Goal: Information Seeking & Learning: Check status

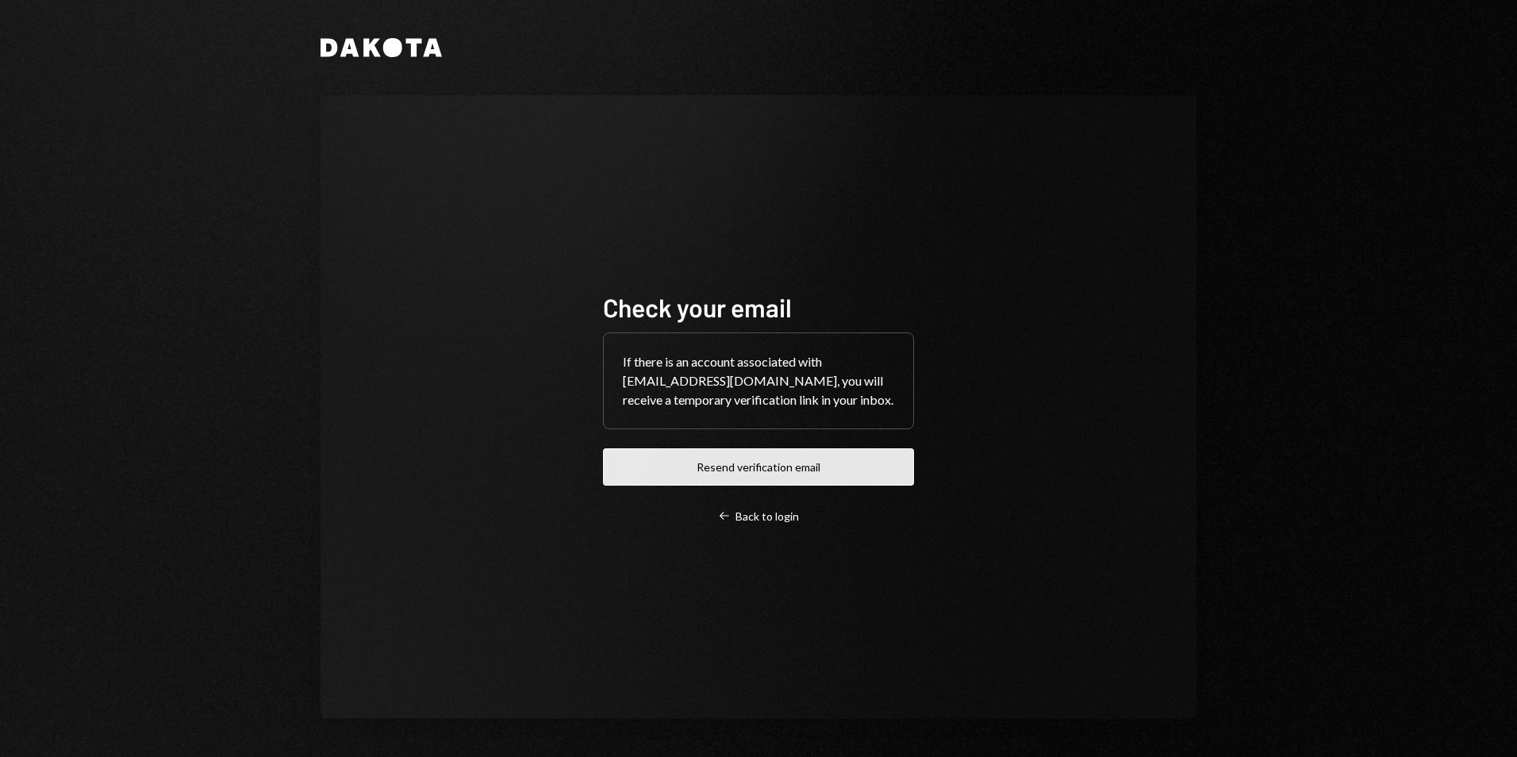
click at [753, 465] on button "Resend verification email" at bounding box center [758, 466] width 311 height 37
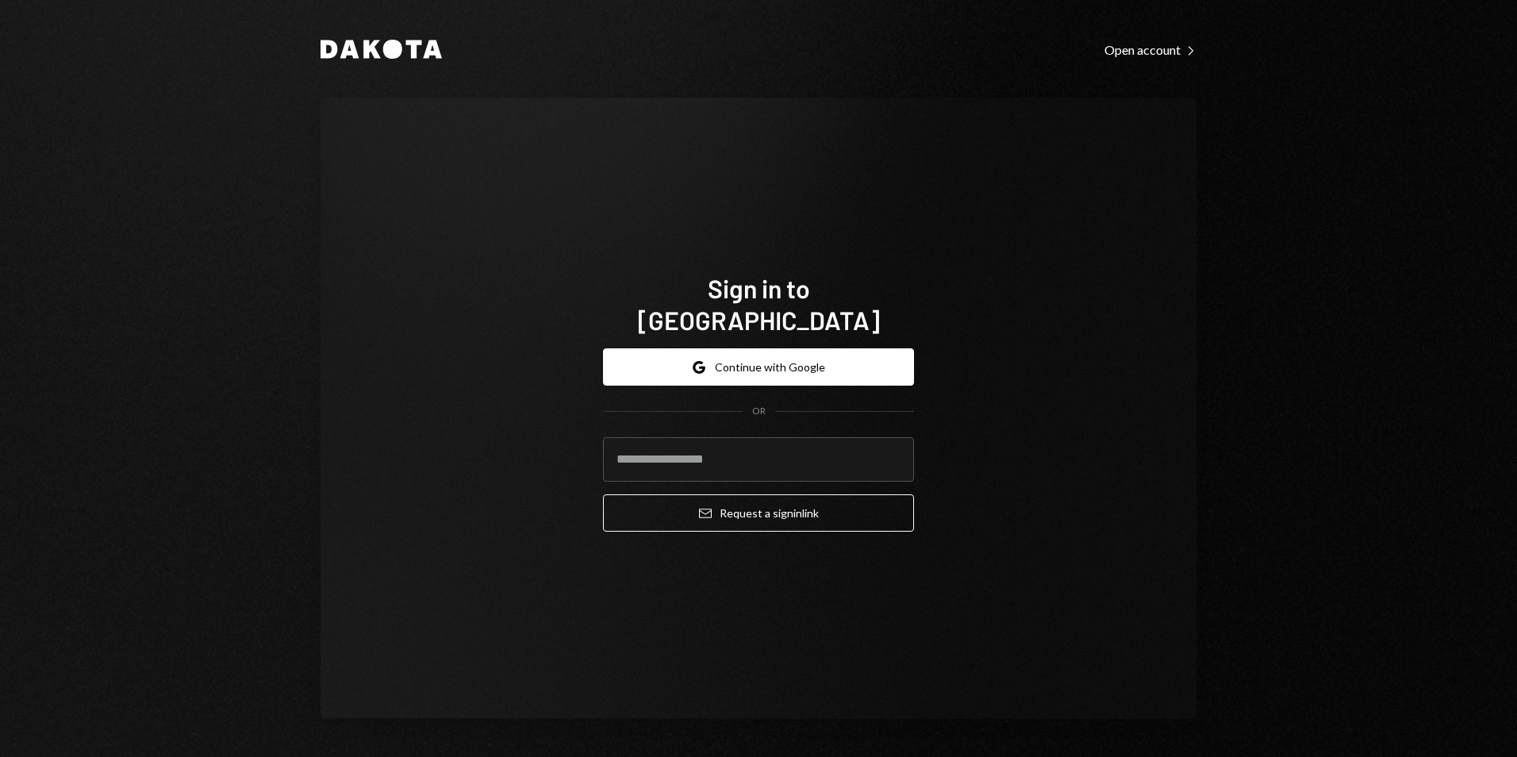
type input "**********"
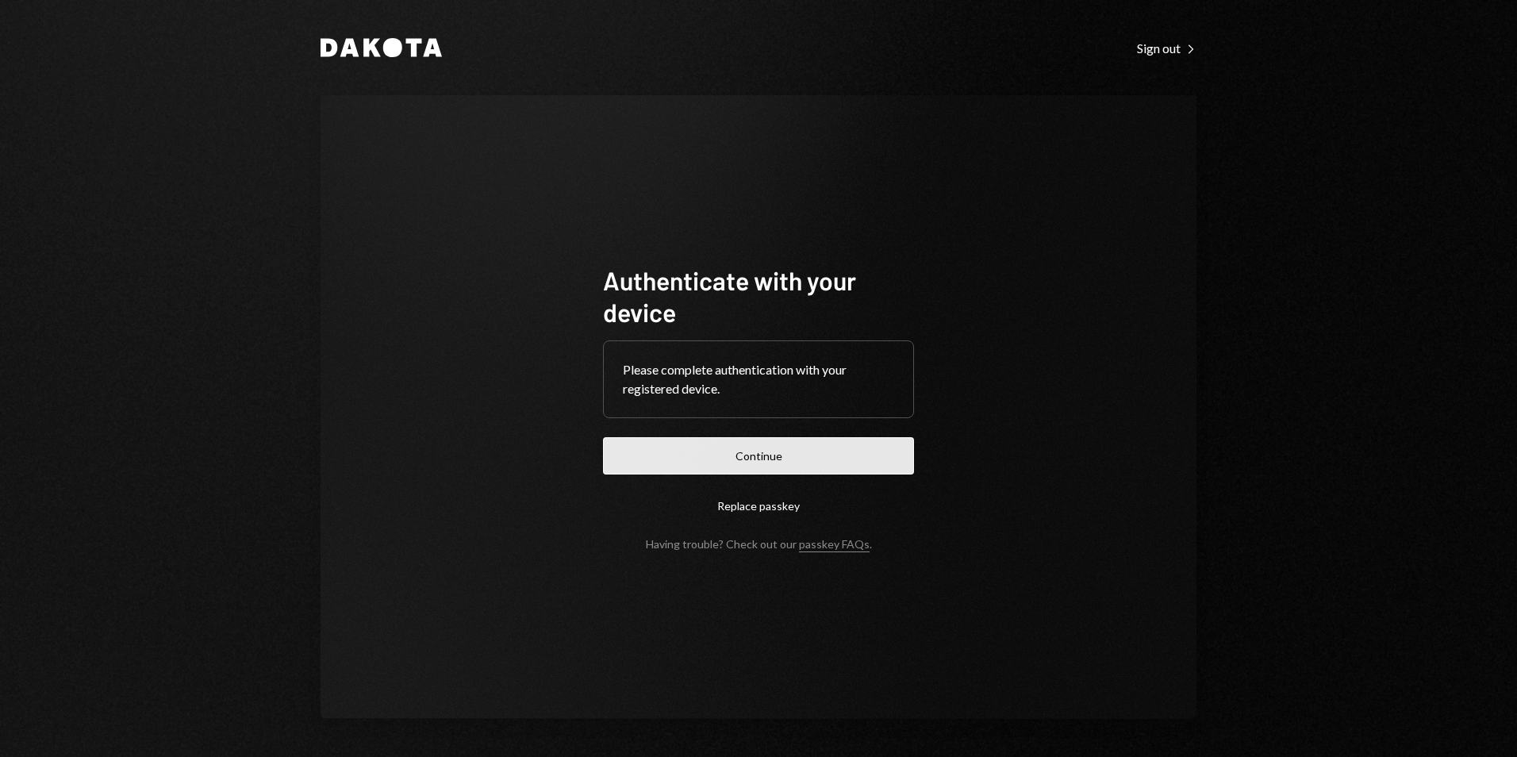
click at [738, 465] on button "Continue" at bounding box center [758, 455] width 311 height 37
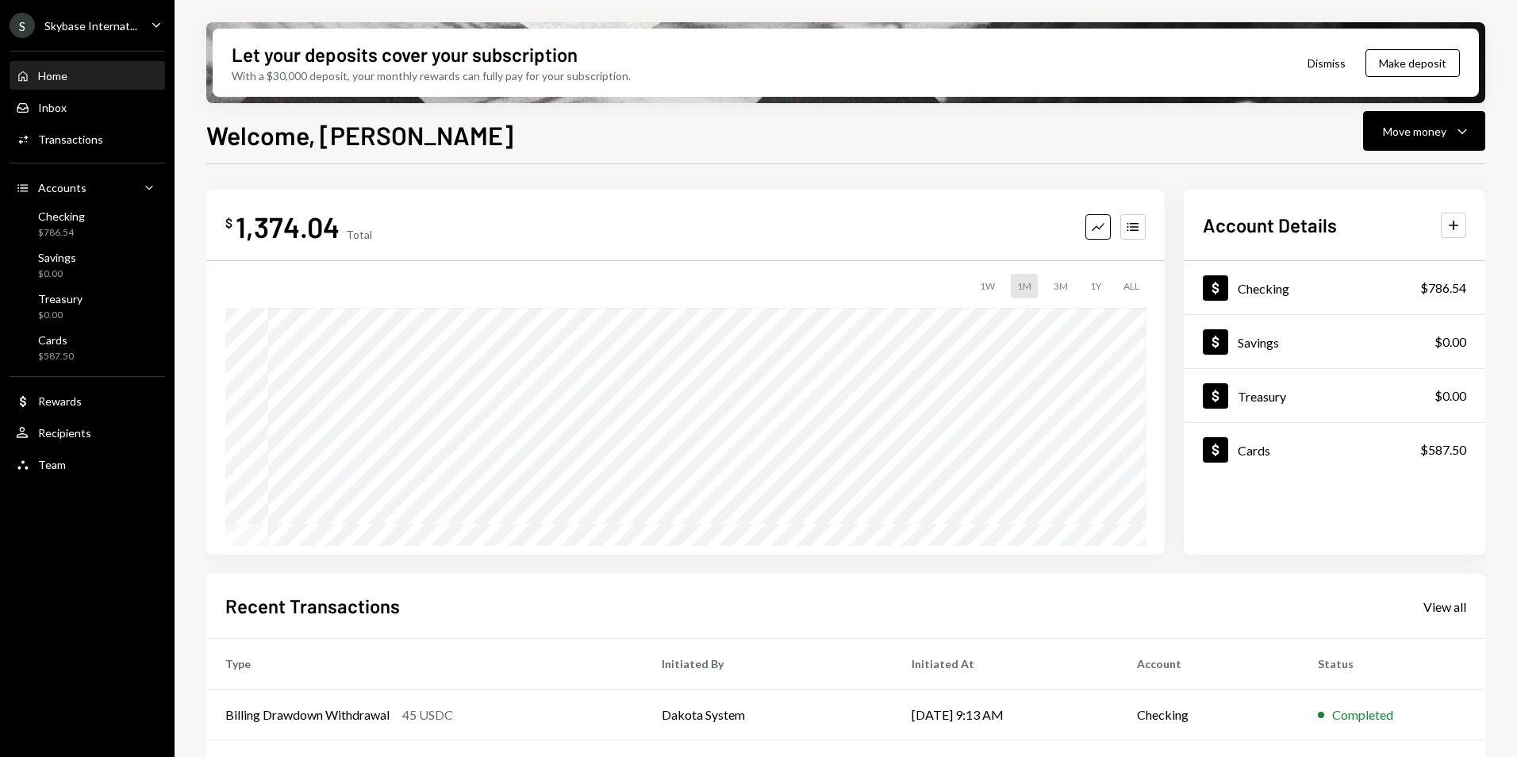
click at [93, 19] on div "Skybase Internat..." at bounding box center [90, 25] width 93 height 13
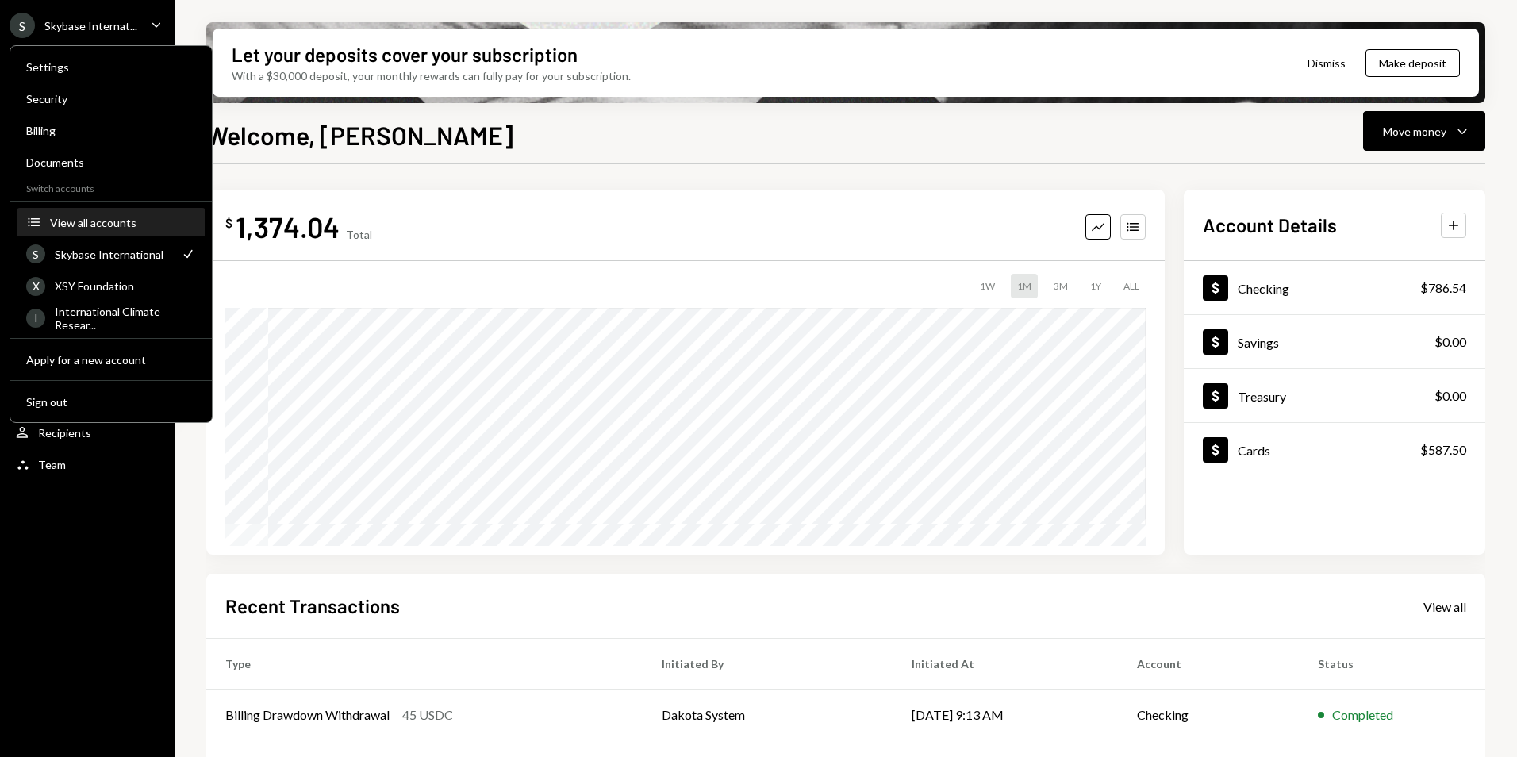
click at [71, 220] on div "View all accounts" at bounding box center [123, 222] width 146 height 13
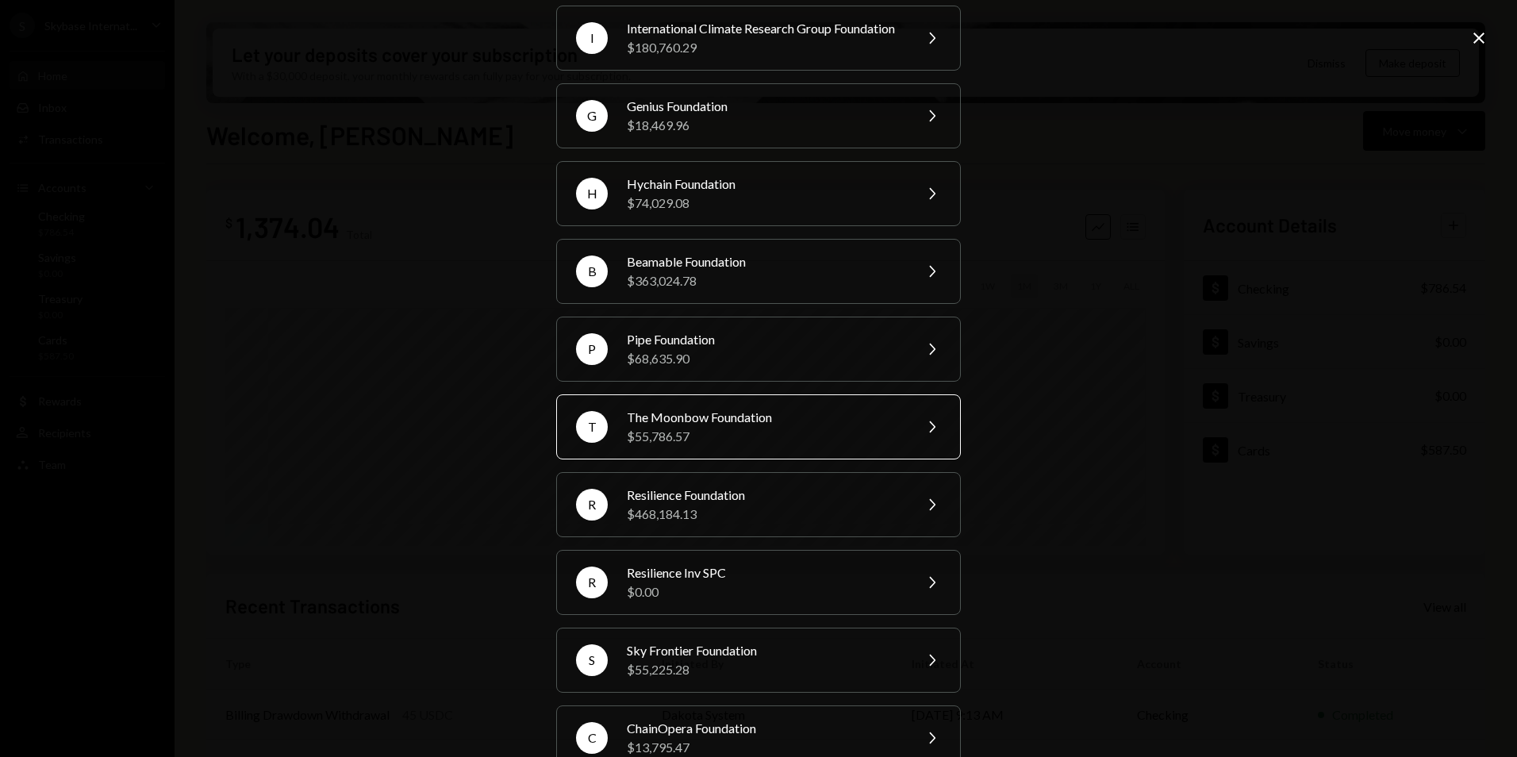
scroll to position [275, 0]
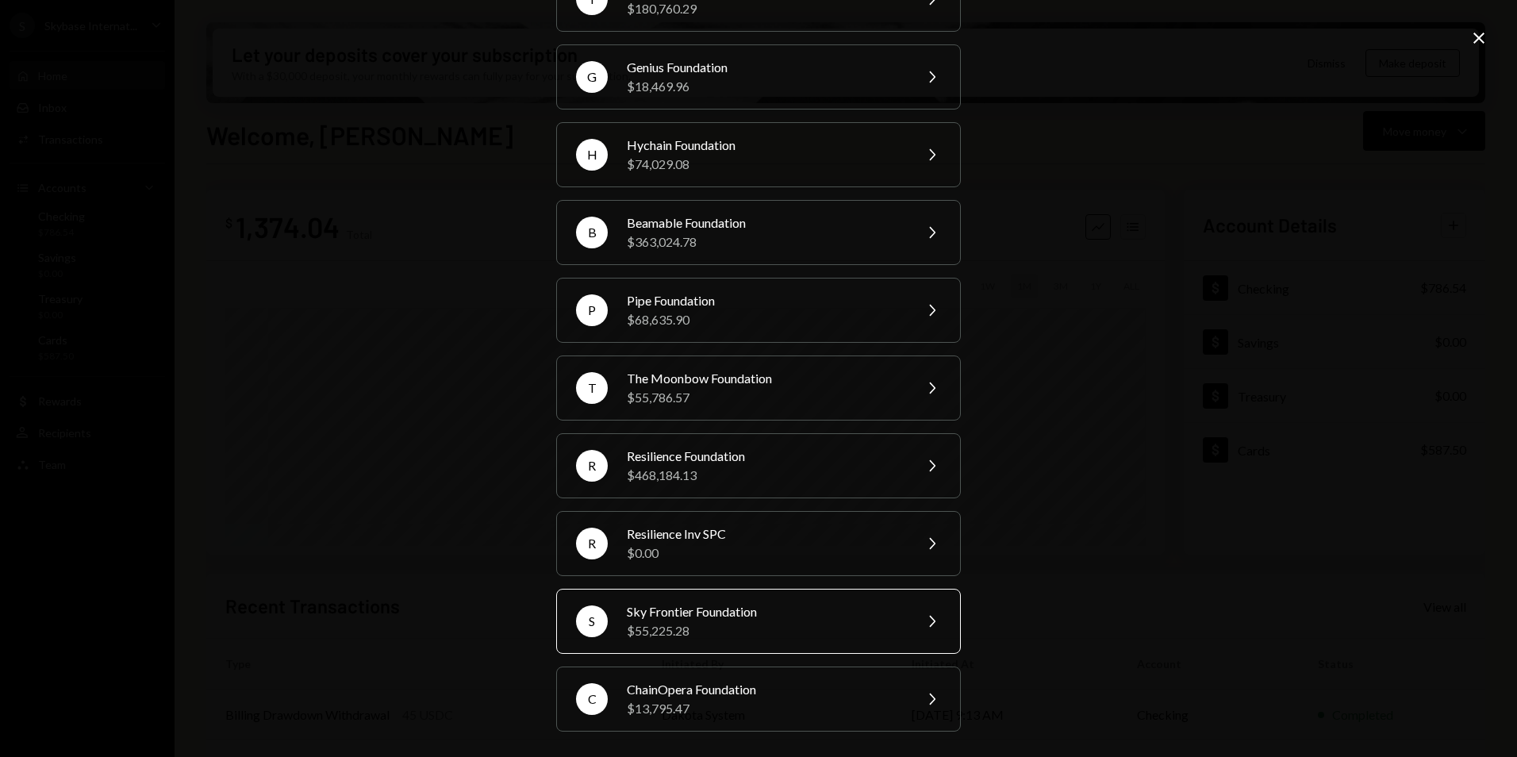
click at [696, 621] on div "$55,225.28" at bounding box center [765, 630] width 276 height 19
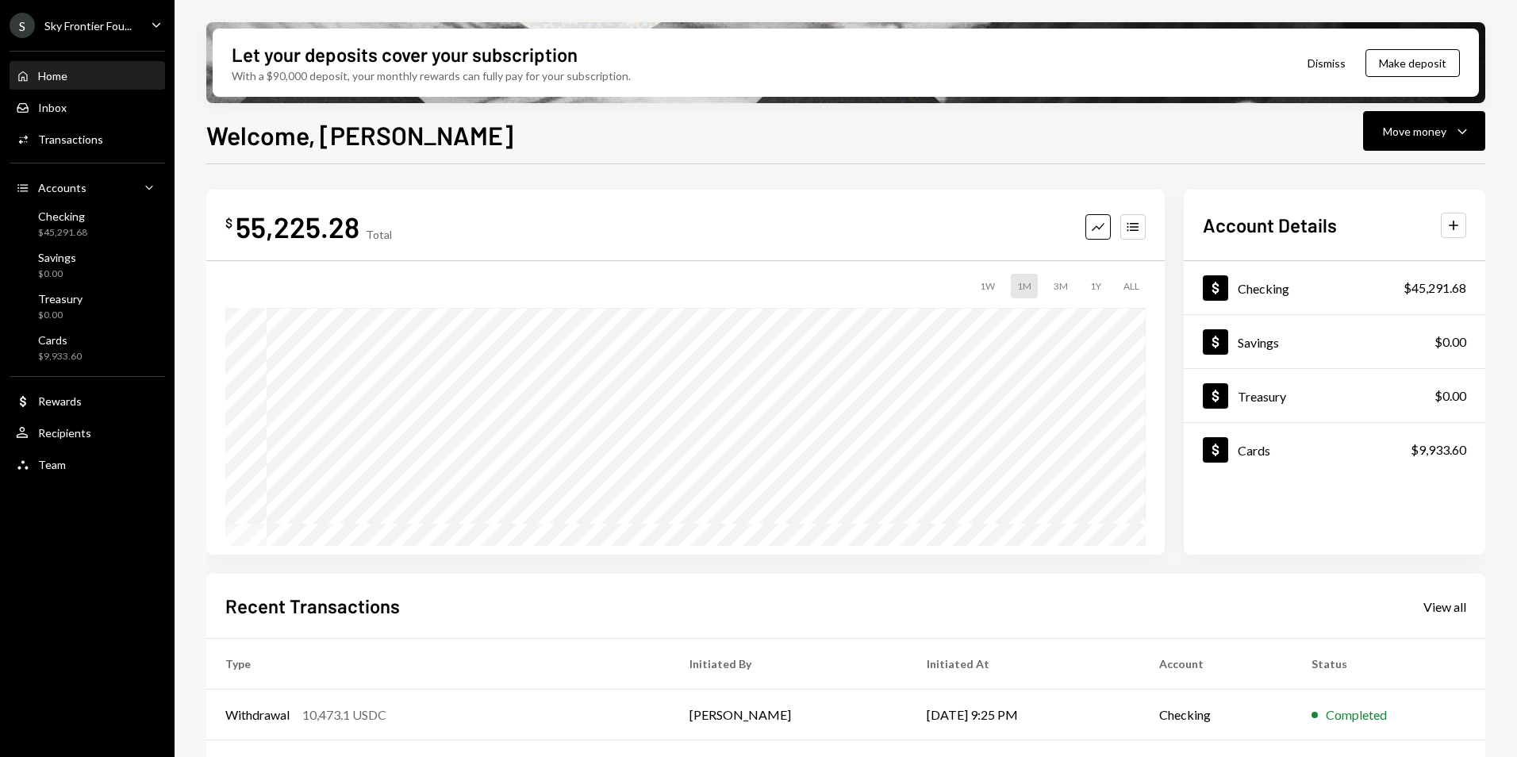
drag, startPoint x: 593, startPoint y: 154, endPoint x: 606, endPoint y: 155, distance: 13.5
click at [593, 153] on div "Welcome, Dorothy Move money Caret Down $ 55,225.28 Total Graph Accounts 1W 1M 3…" at bounding box center [845, 483] width 1279 height 735
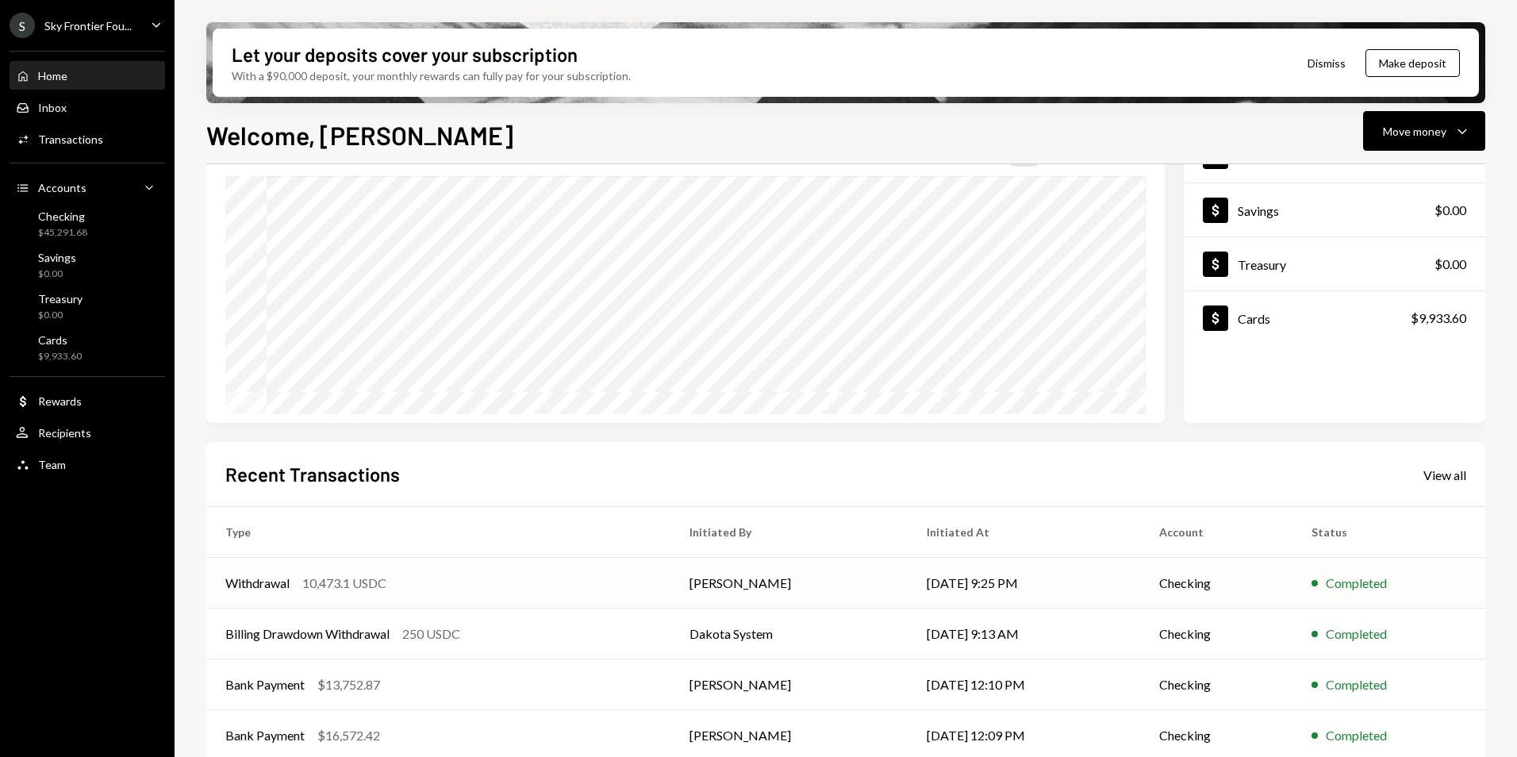
scroll to position [159, 0]
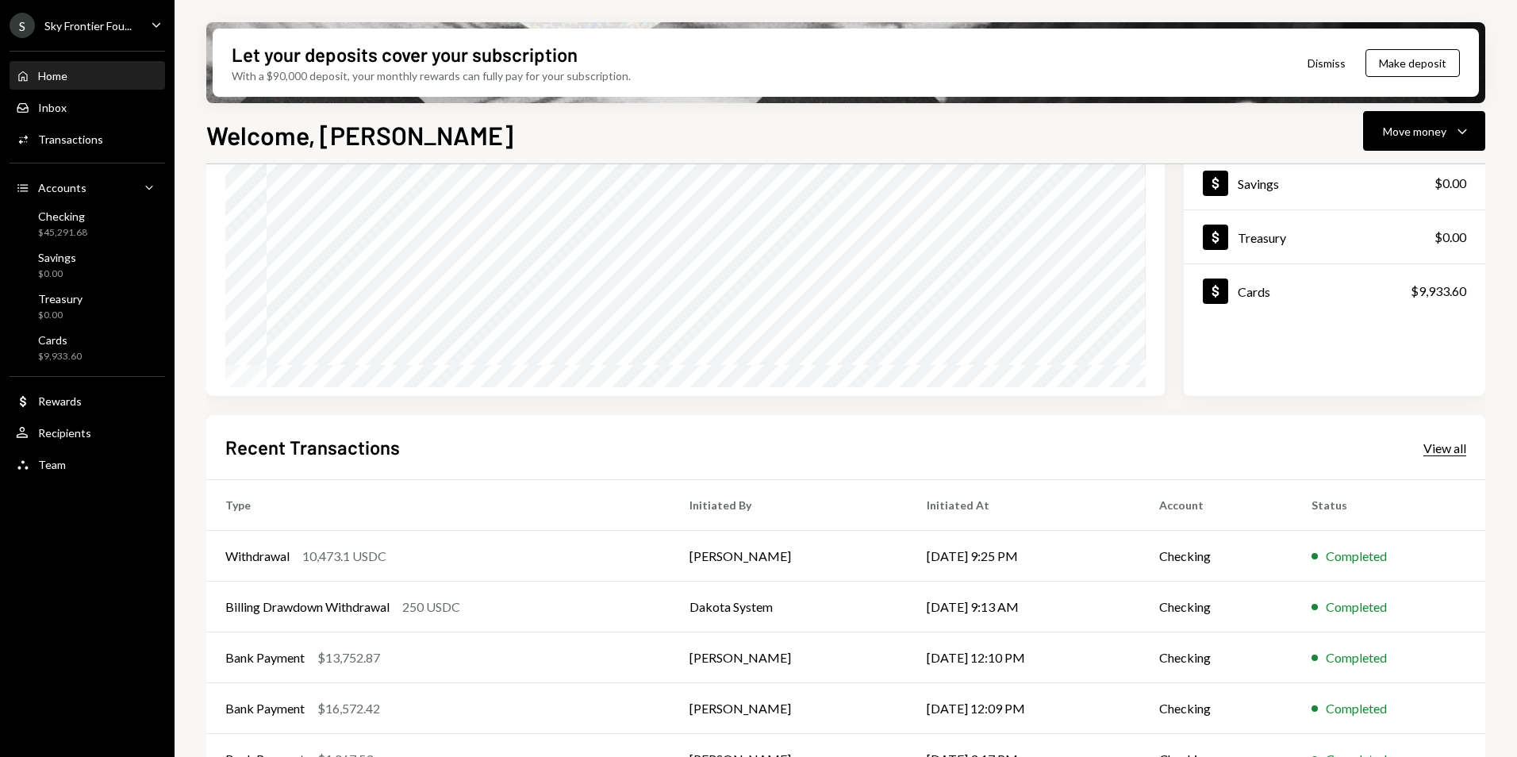
click at [1434, 454] on div "View all" at bounding box center [1444, 448] width 43 height 16
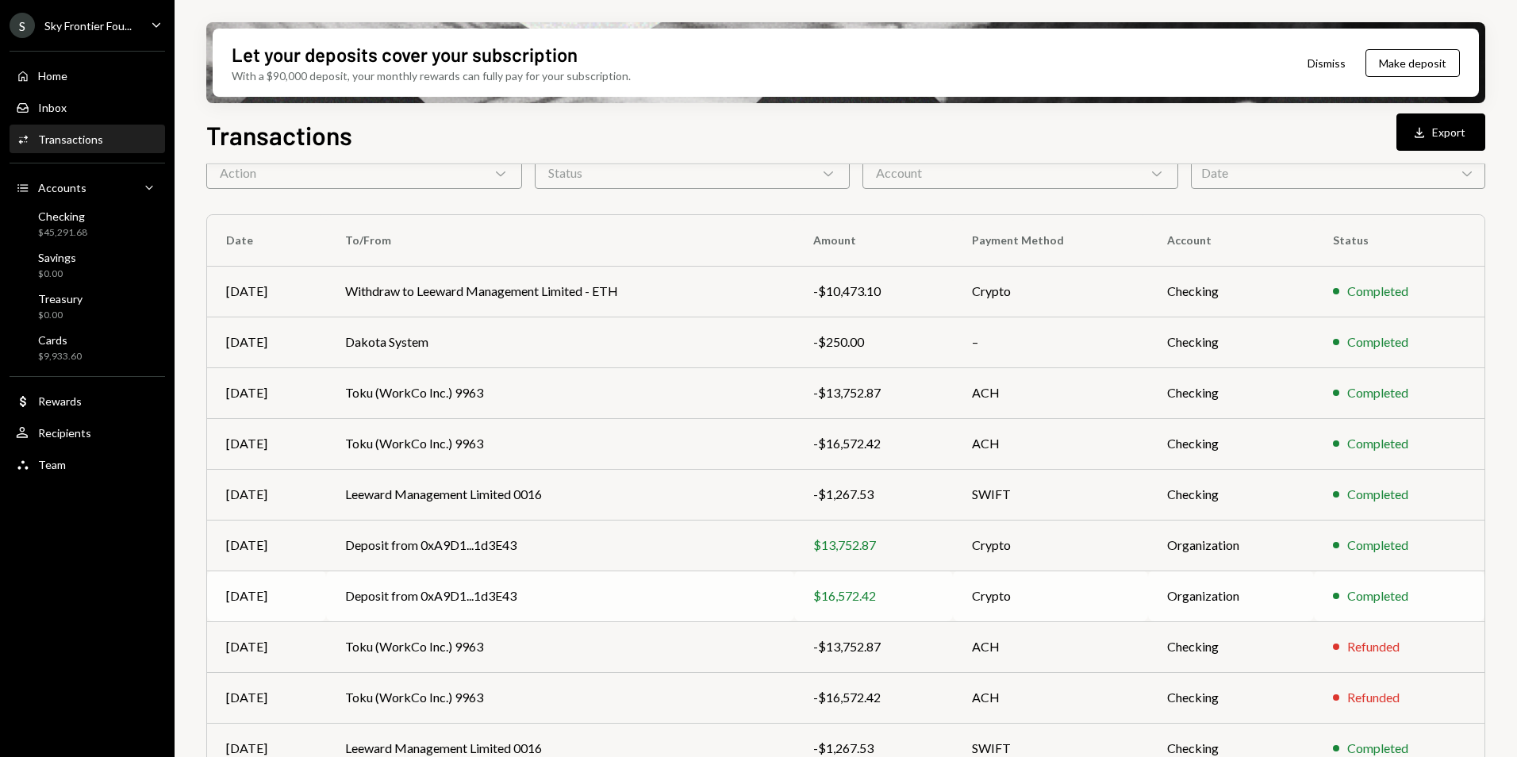
scroll to position [147, 0]
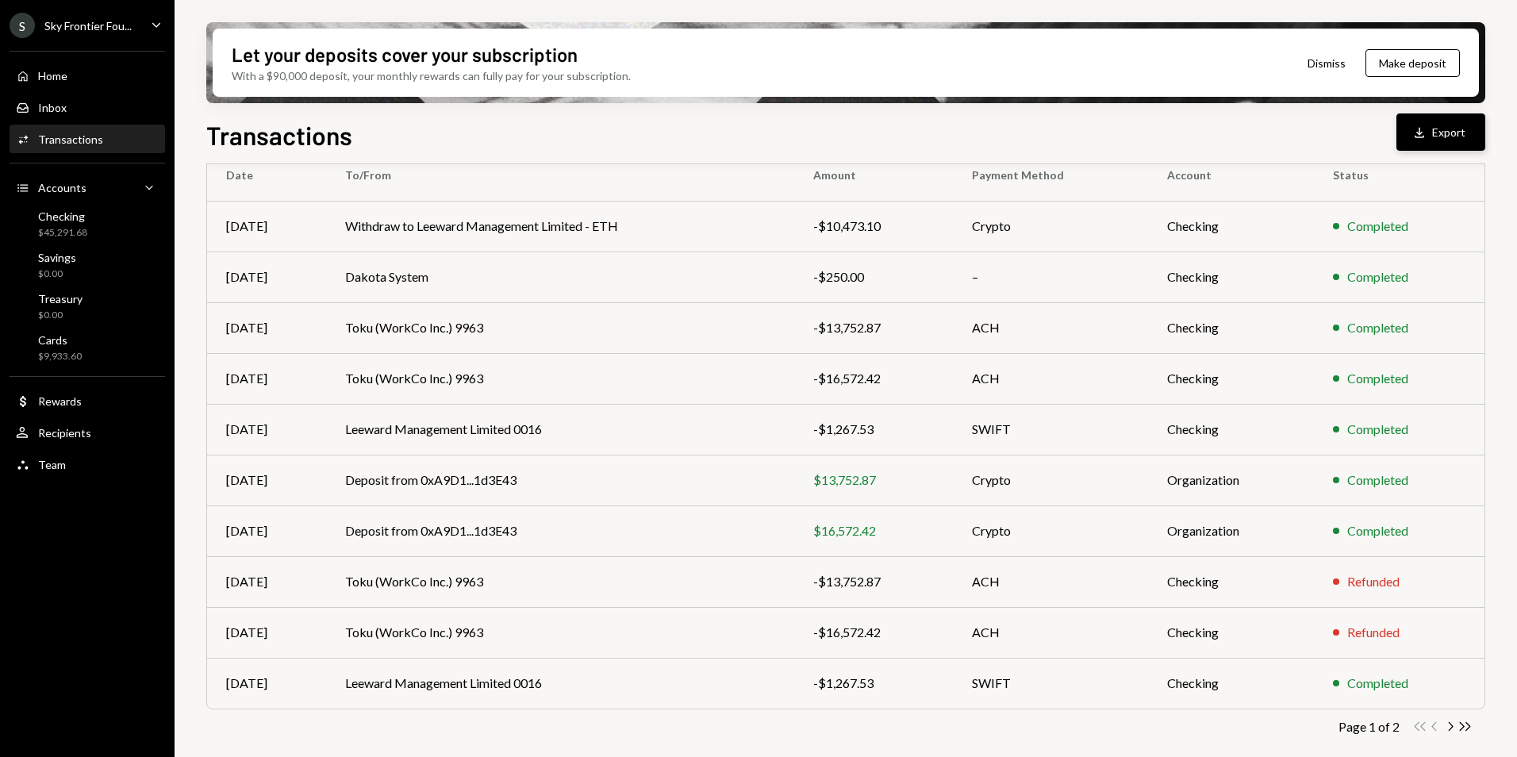
click at [1441, 136] on button "Download Export" at bounding box center [1440, 131] width 89 height 37
click at [1070, 8] on div "Let your deposits cover your subscription With a $90,000 deposit, your monthly …" at bounding box center [846, 378] width 1342 height 757
click at [93, 347] on div "Cards $9,933.60" at bounding box center [87, 348] width 143 height 30
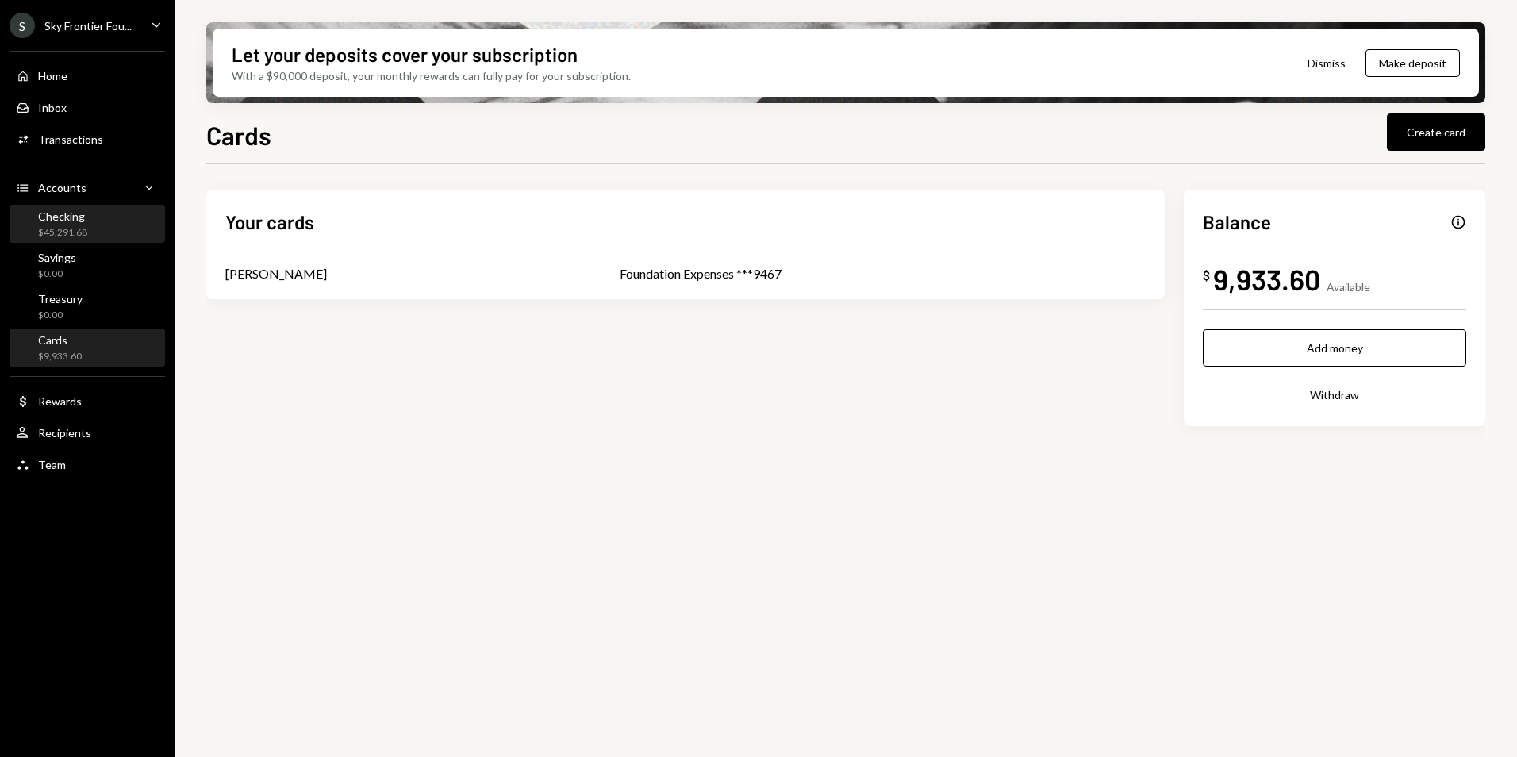
click at [23, 225] on div "Checking $45,291.68" at bounding box center [51, 224] width 71 height 30
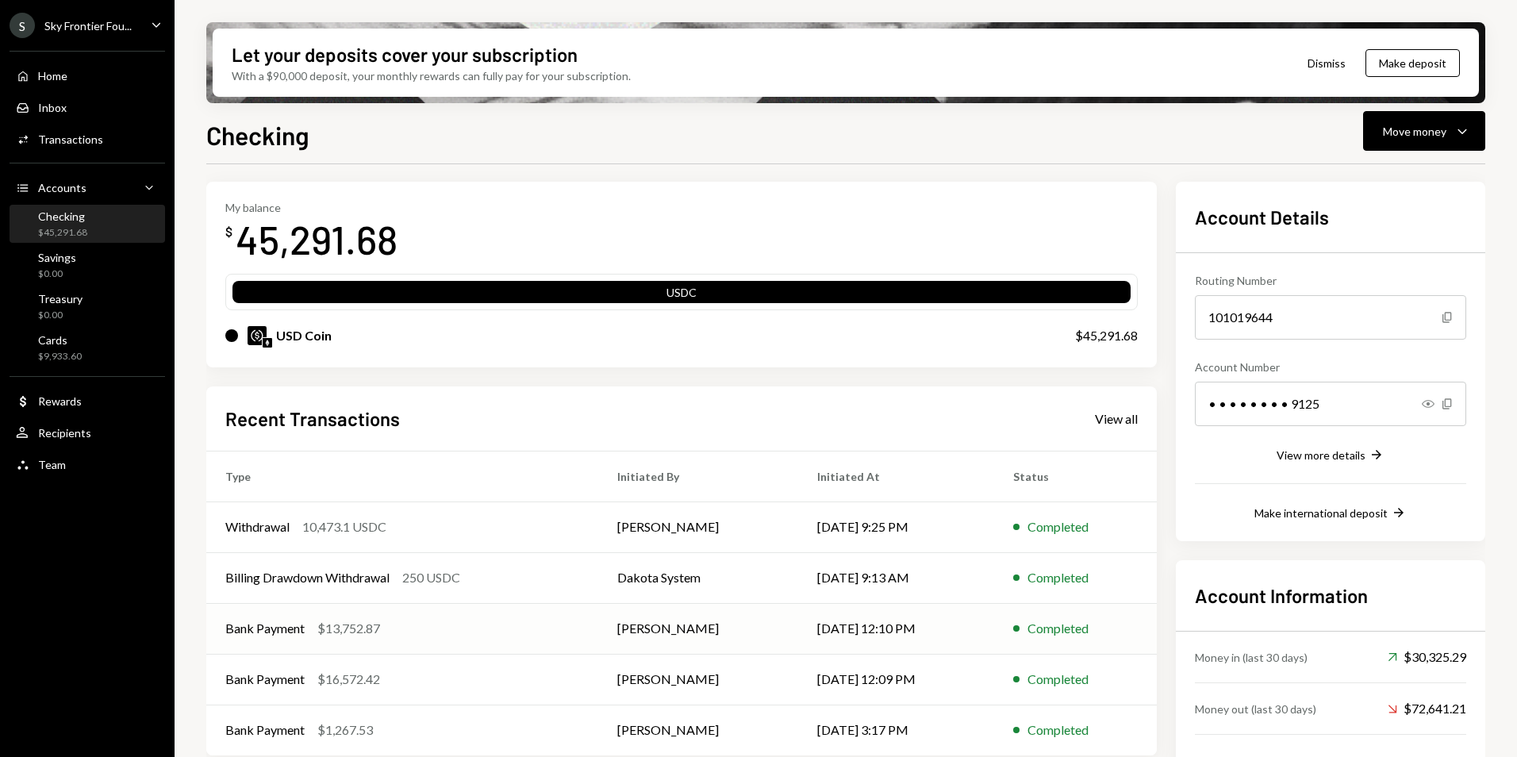
scroll to position [106, 0]
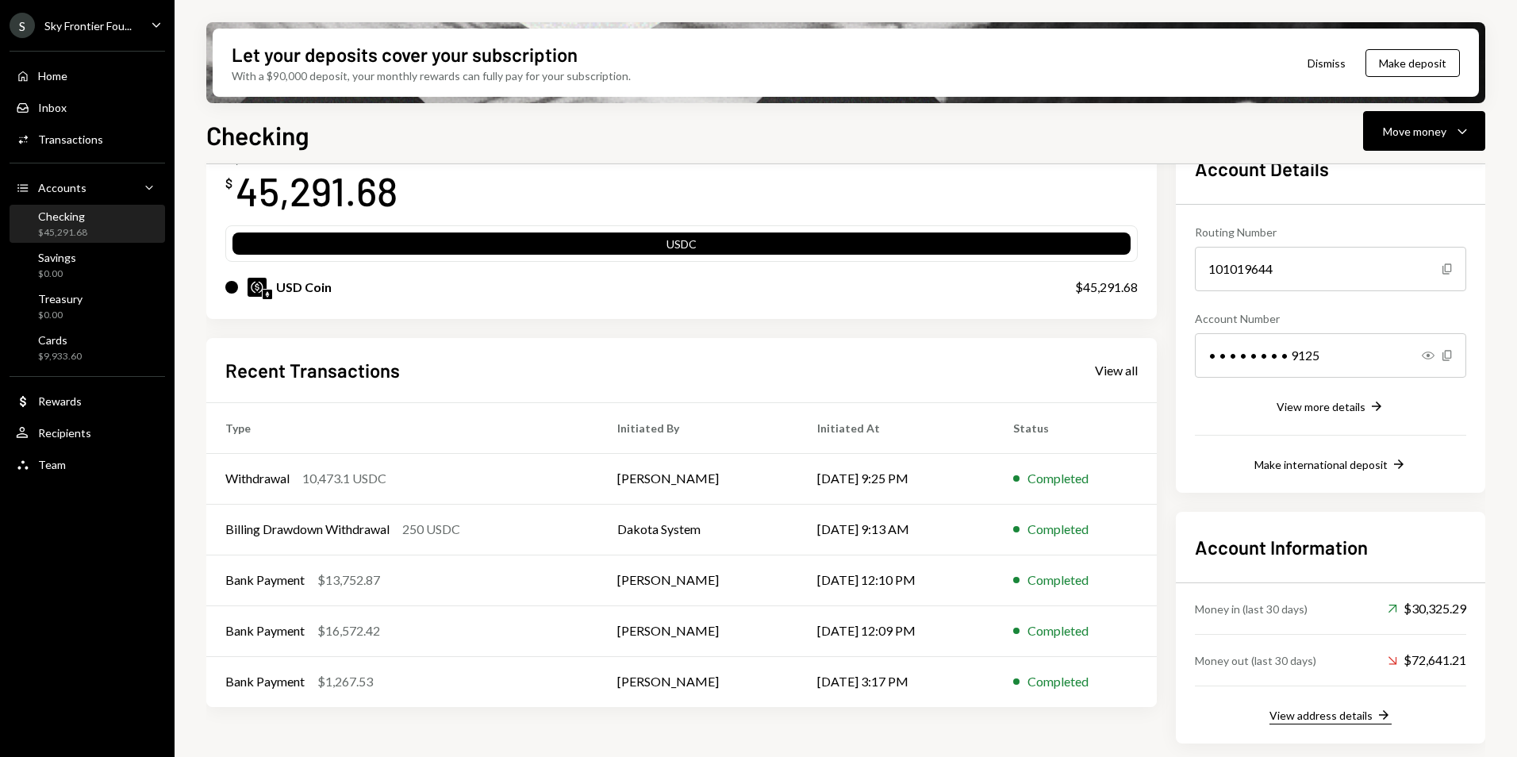
click at [1338, 718] on div "View address details" at bounding box center [1320, 714] width 103 height 13
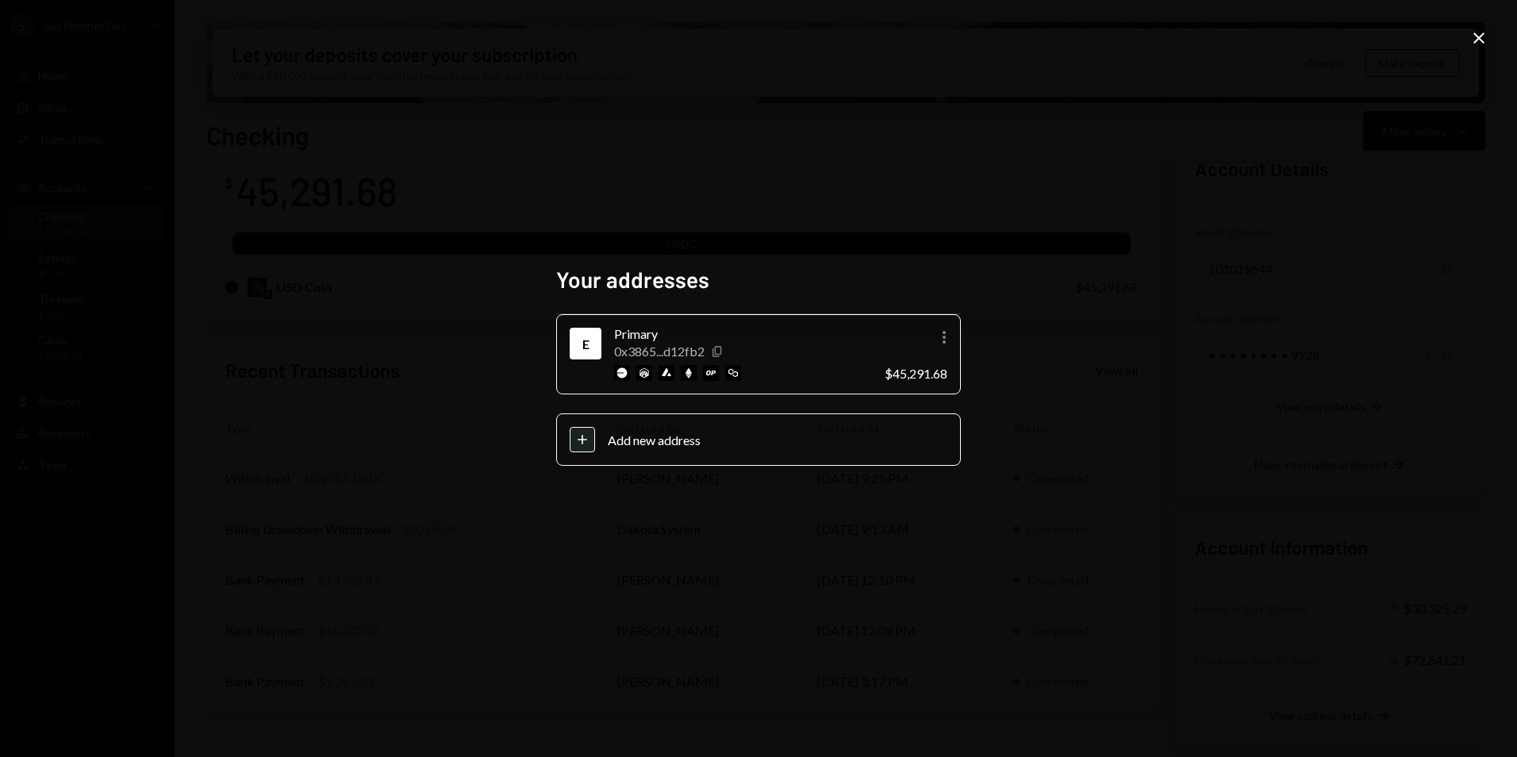
click at [717, 350] on icon "Copy" at bounding box center [717, 351] width 13 height 13
click at [1476, 36] on icon at bounding box center [1478, 38] width 11 height 11
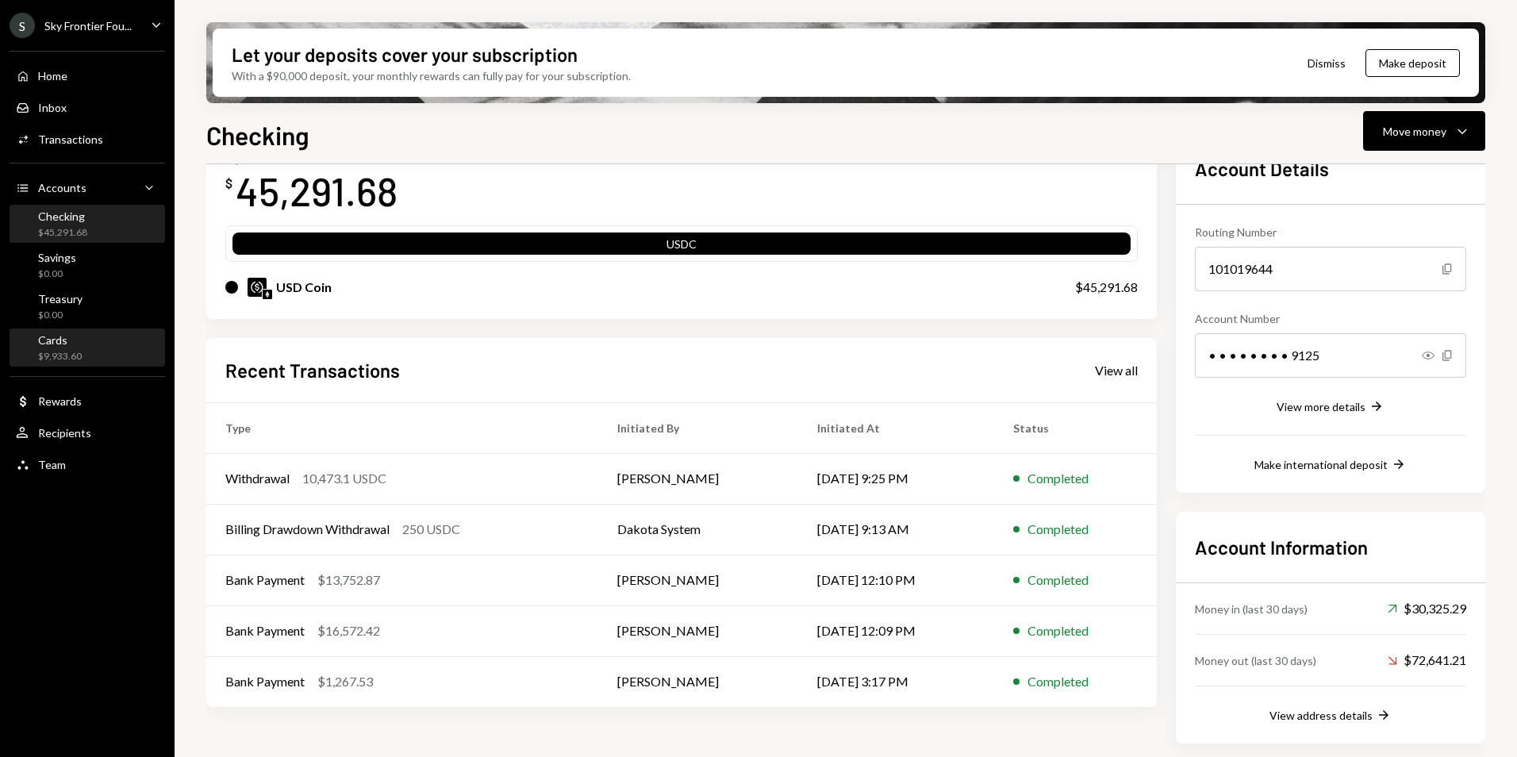
click at [76, 352] on div "$9,933.60" at bounding box center [60, 356] width 44 height 13
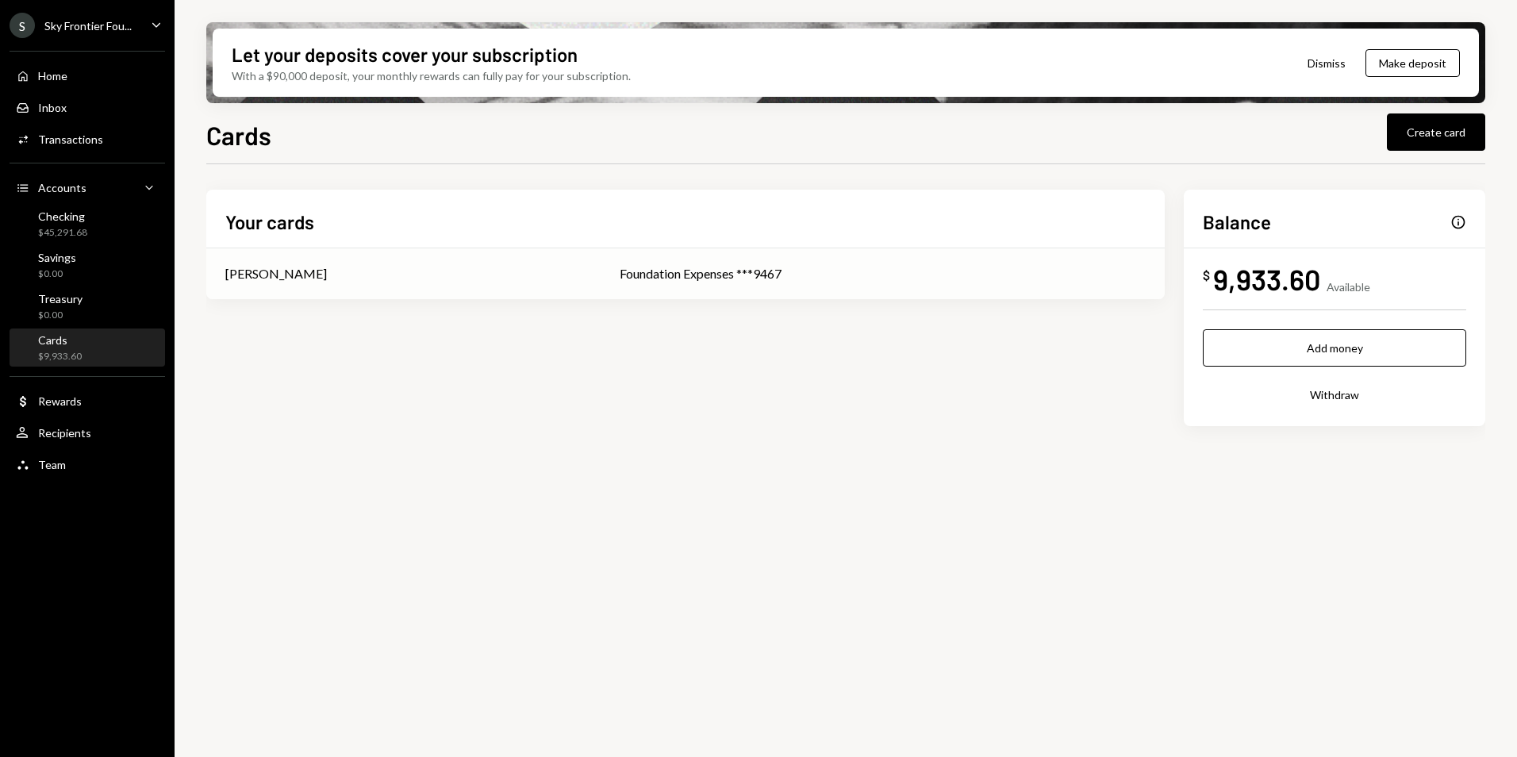
click at [305, 278] on div "Glenn Kennedy" at bounding box center [276, 273] width 102 height 19
click at [80, 218] on div "Checking" at bounding box center [62, 215] width 49 height 13
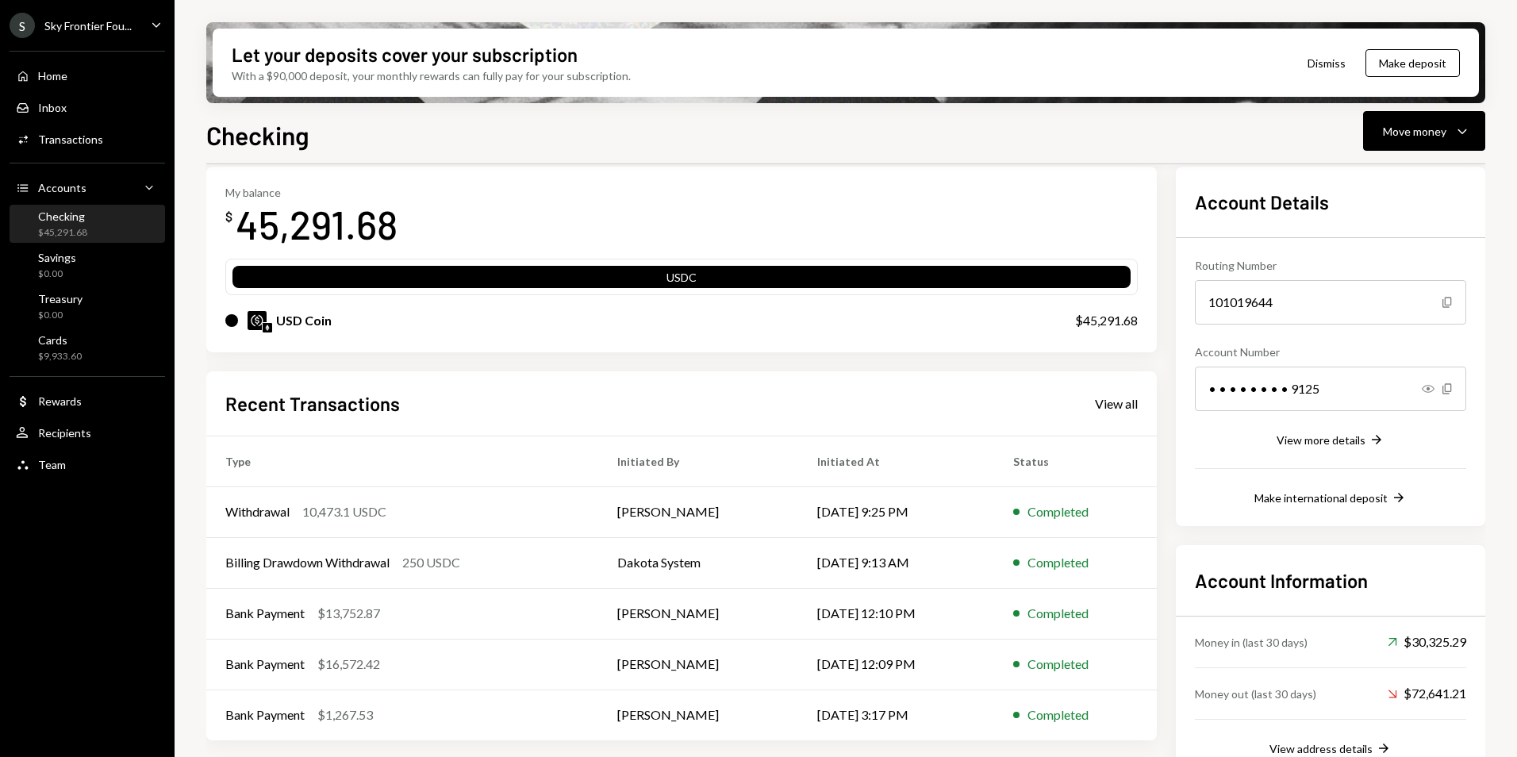
scroll to position [106, 0]
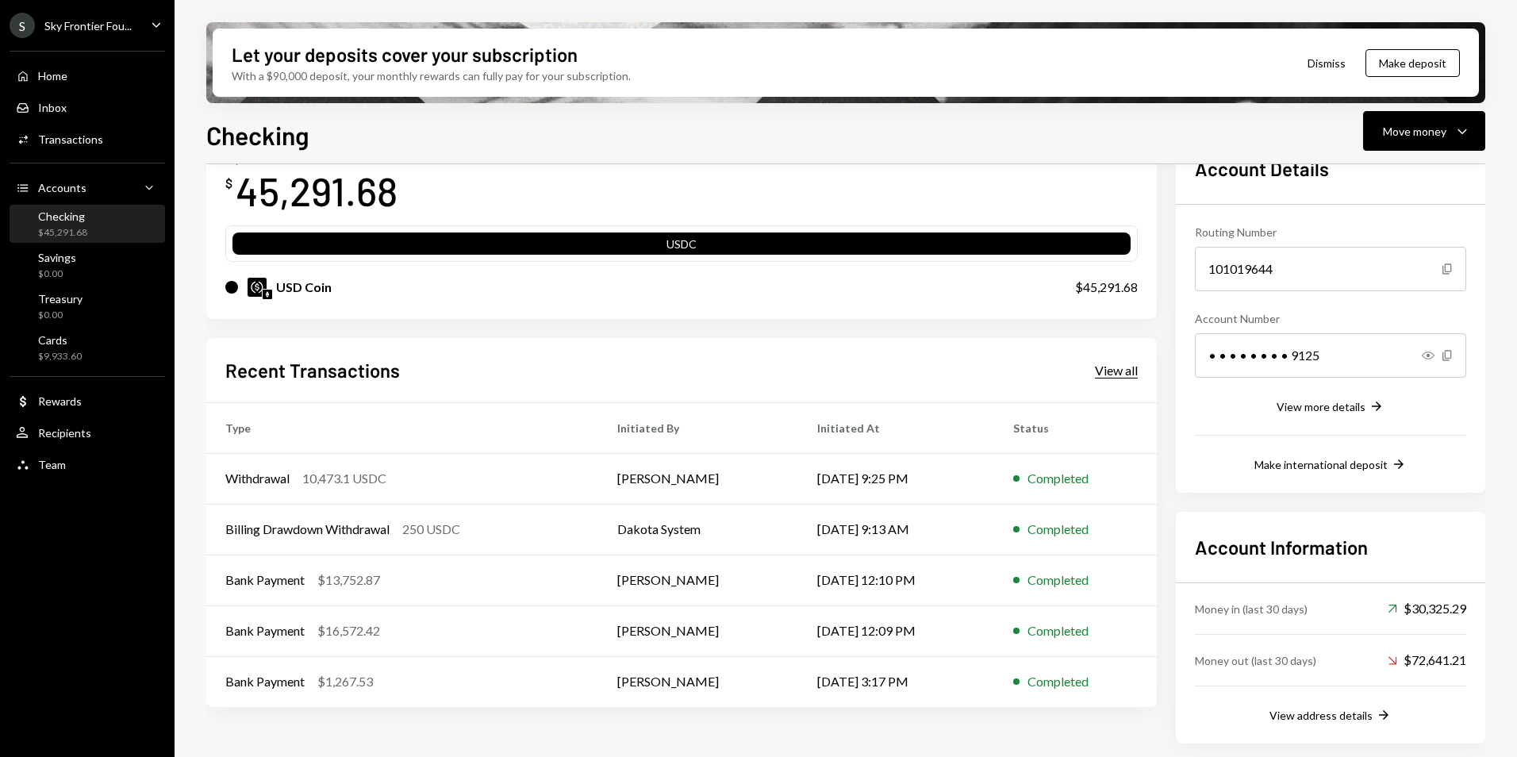
click at [1121, 373] on div "View all" at bounding box center [1116, 371] width 43 height 16
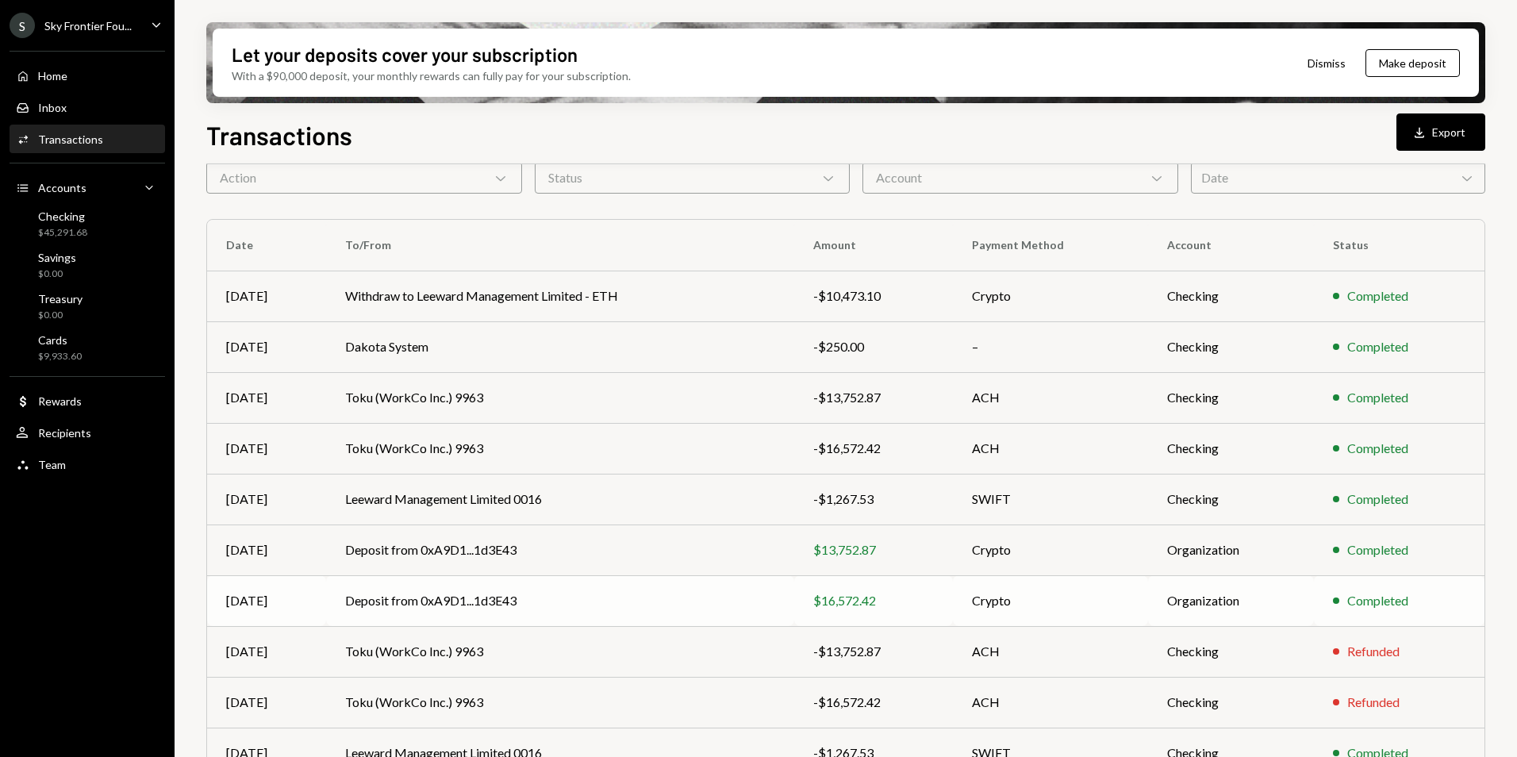
scroll to position [147, 0]
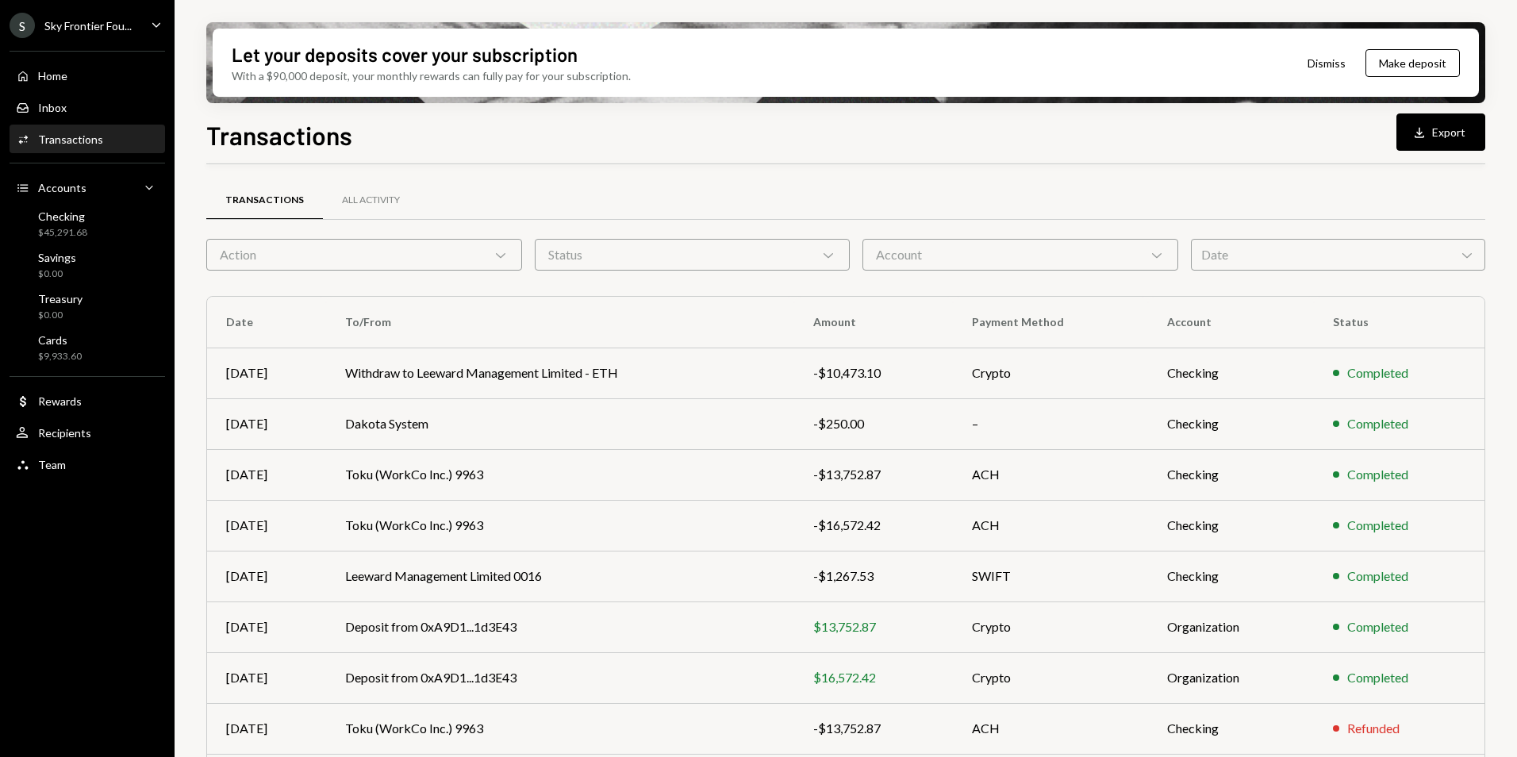
scroll to position [147, 0]
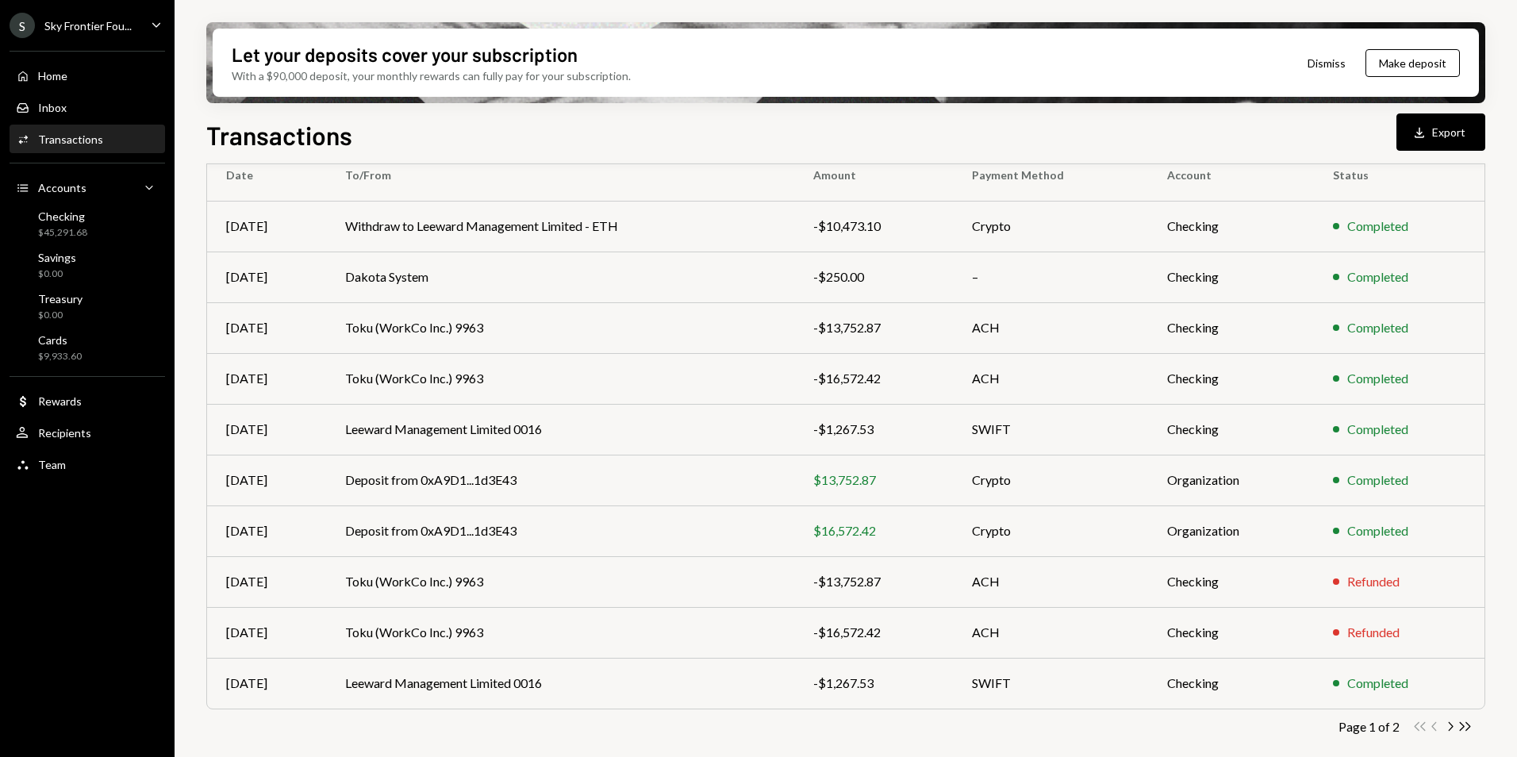
drag, startPoint x: 1451, startPoint y: 729, endPoint x: 1441, endPoint y: 707, distance: 24.5
click at [1452, 729] on icon "Chevron Right" at bounding box center [1449, 726] width 15 height 15
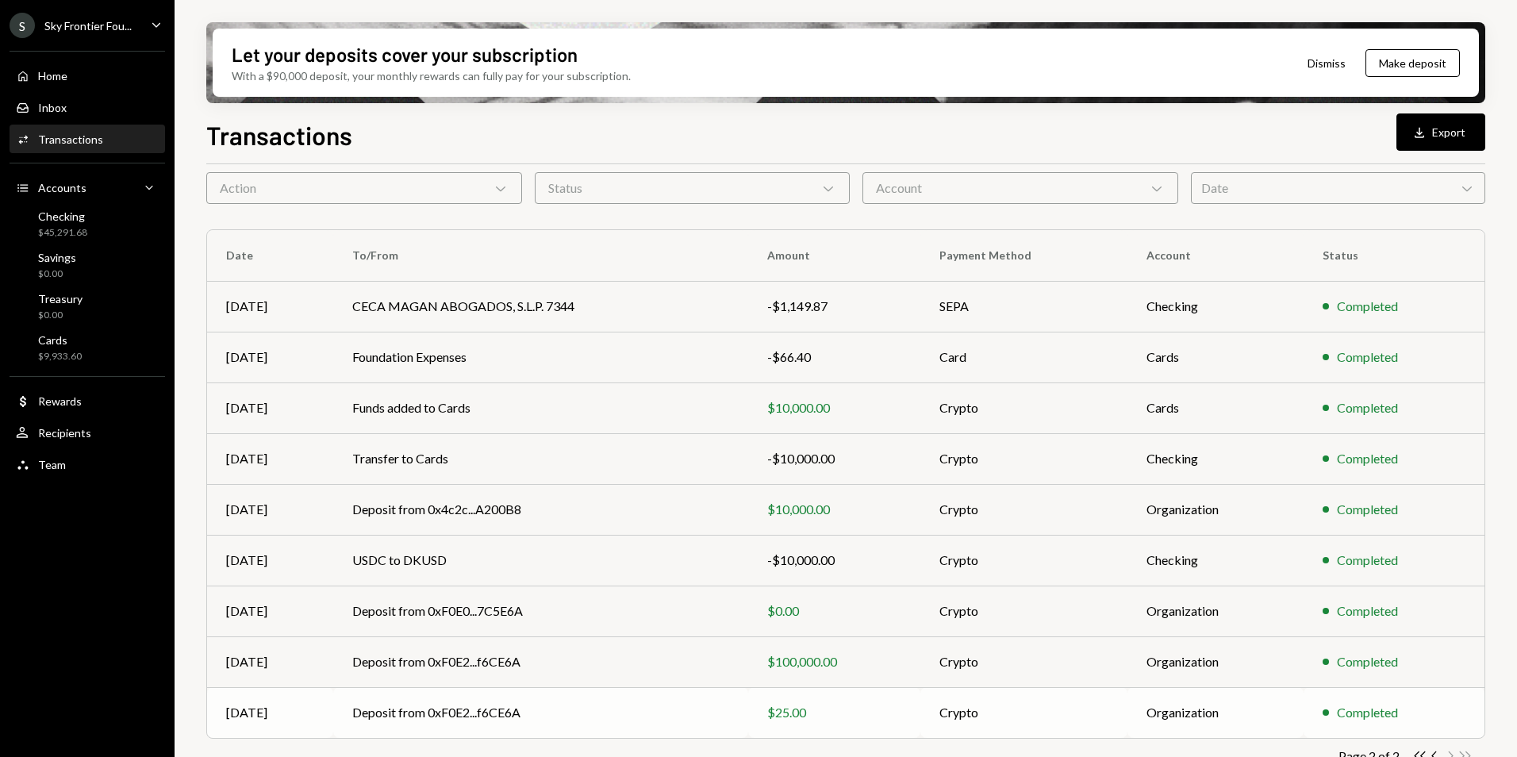
scroll to position [96, 0]
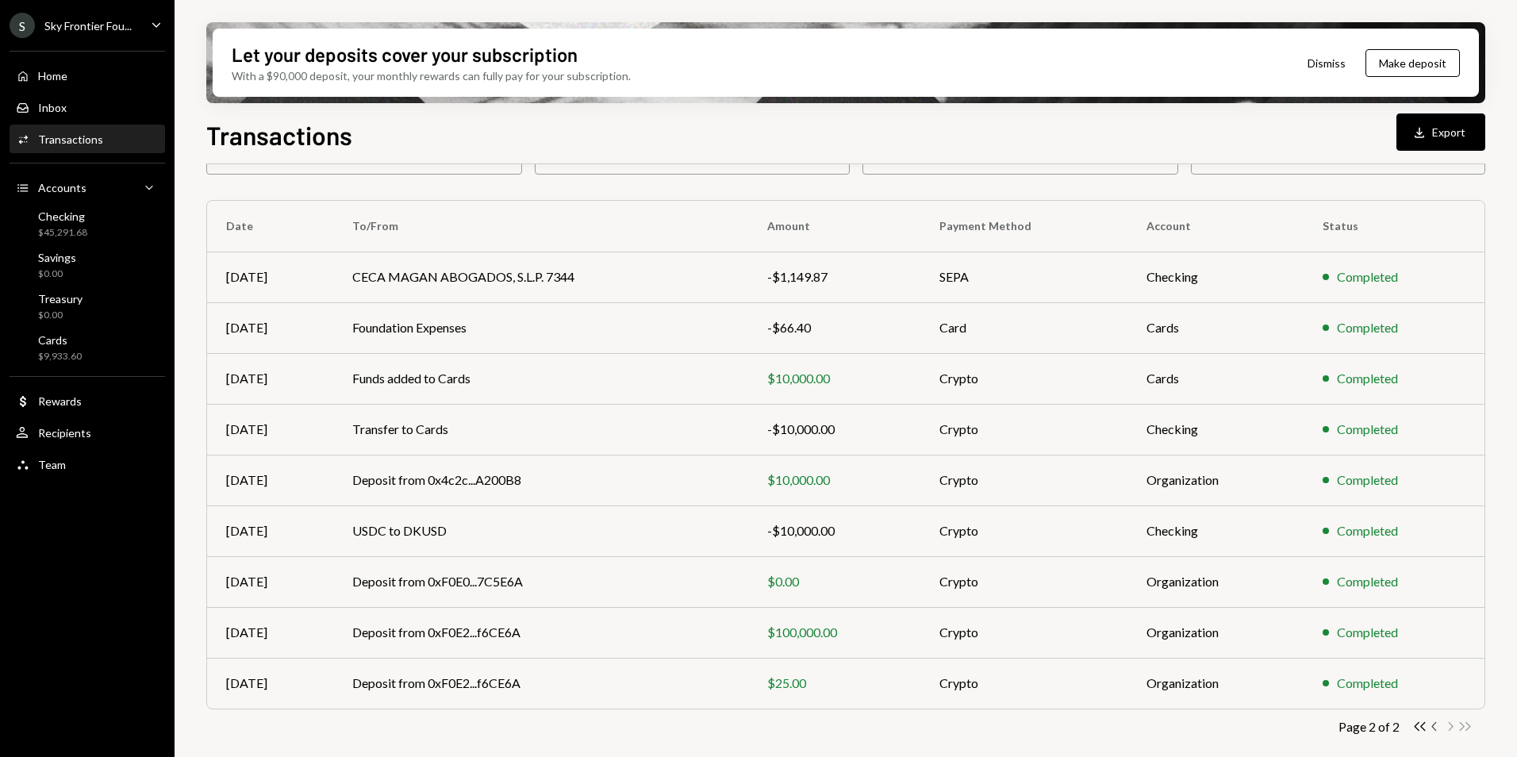
click at [1434, 727] on icon "Chevron Left" at bounding box center [1434, 726] width 15 height 15
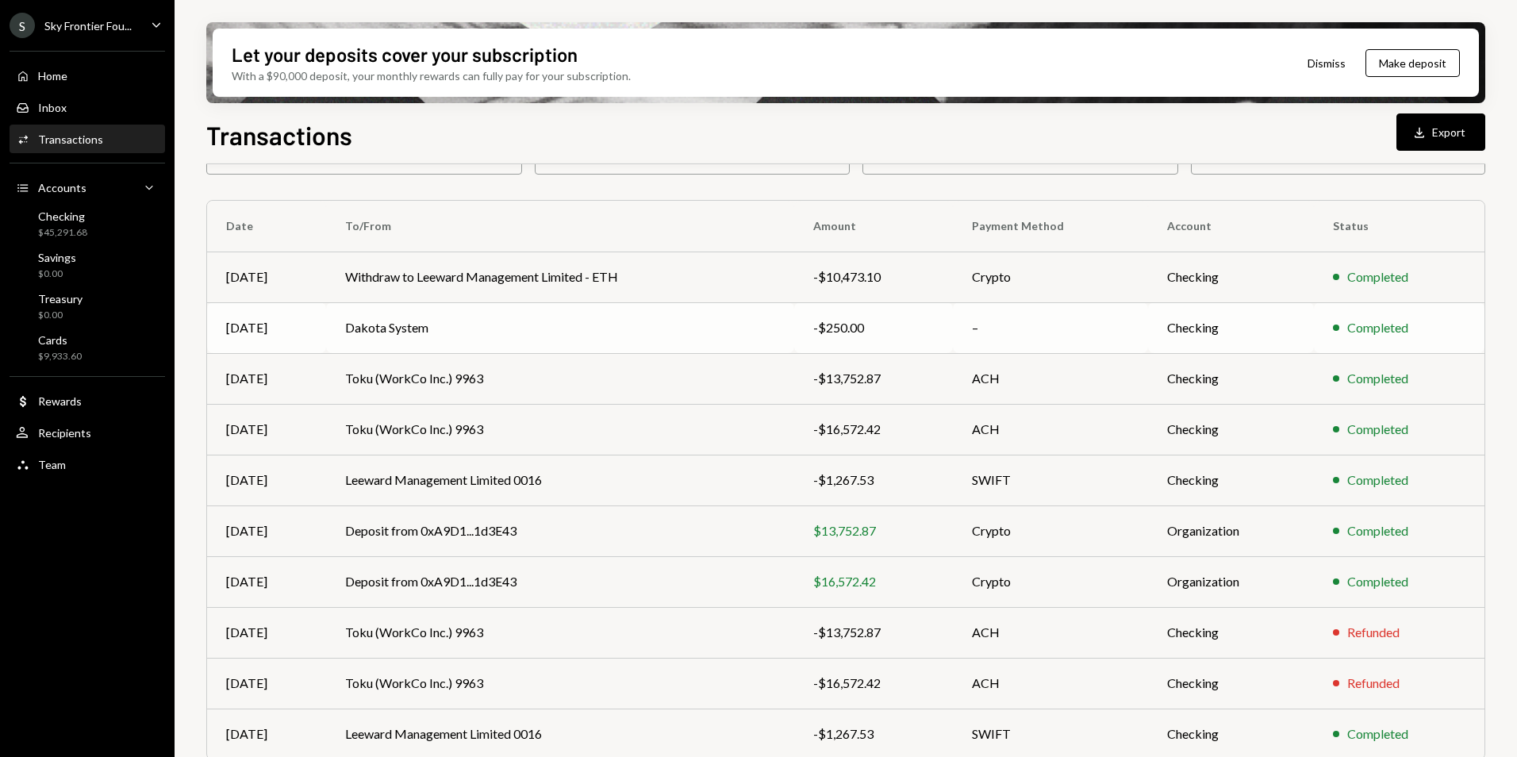
scroll to position [0, 0]
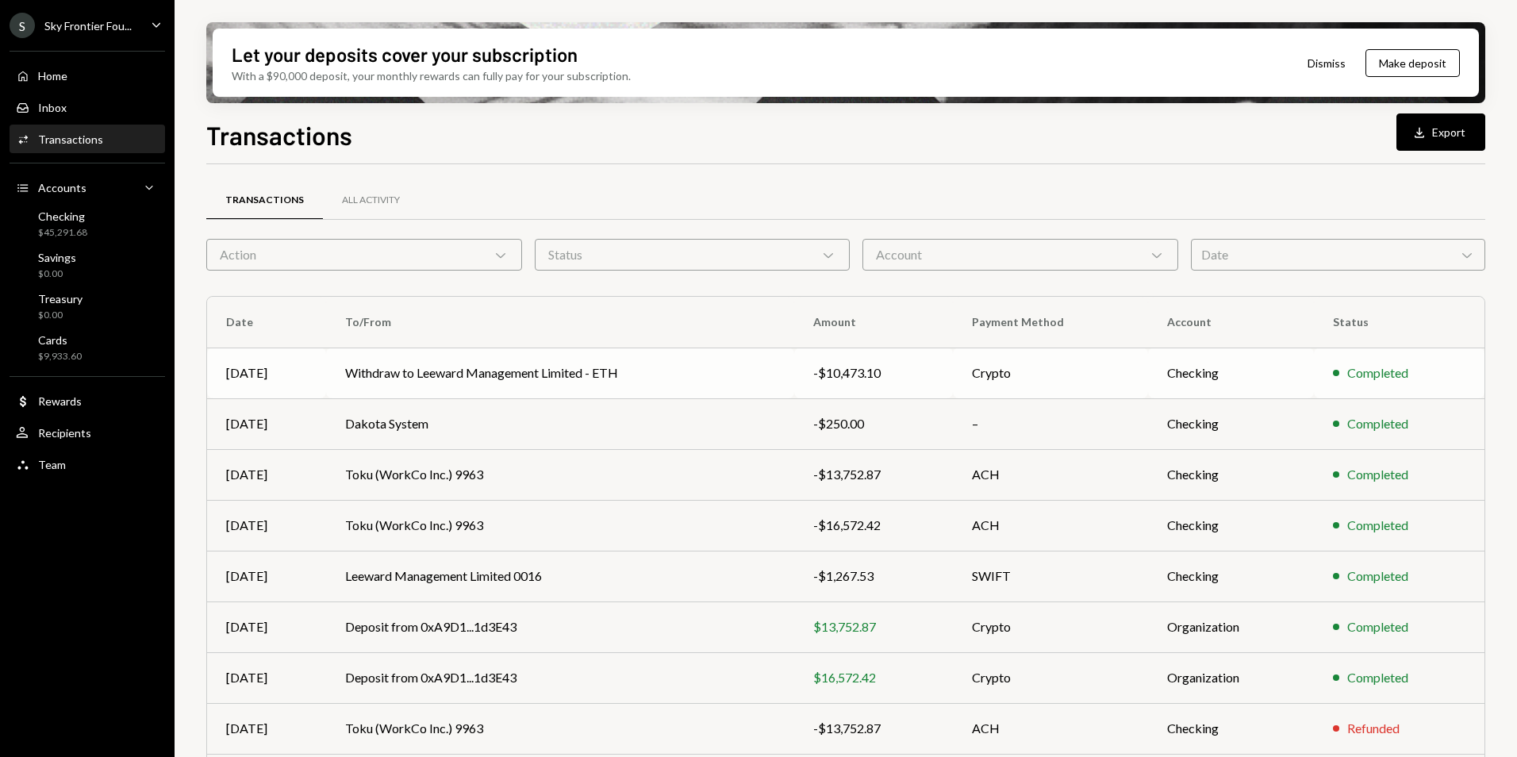
click at [793, 376] on td "Withdraw to Leeward Management Limited - ETH" at bounding box center [559, 372] width 467 height 51
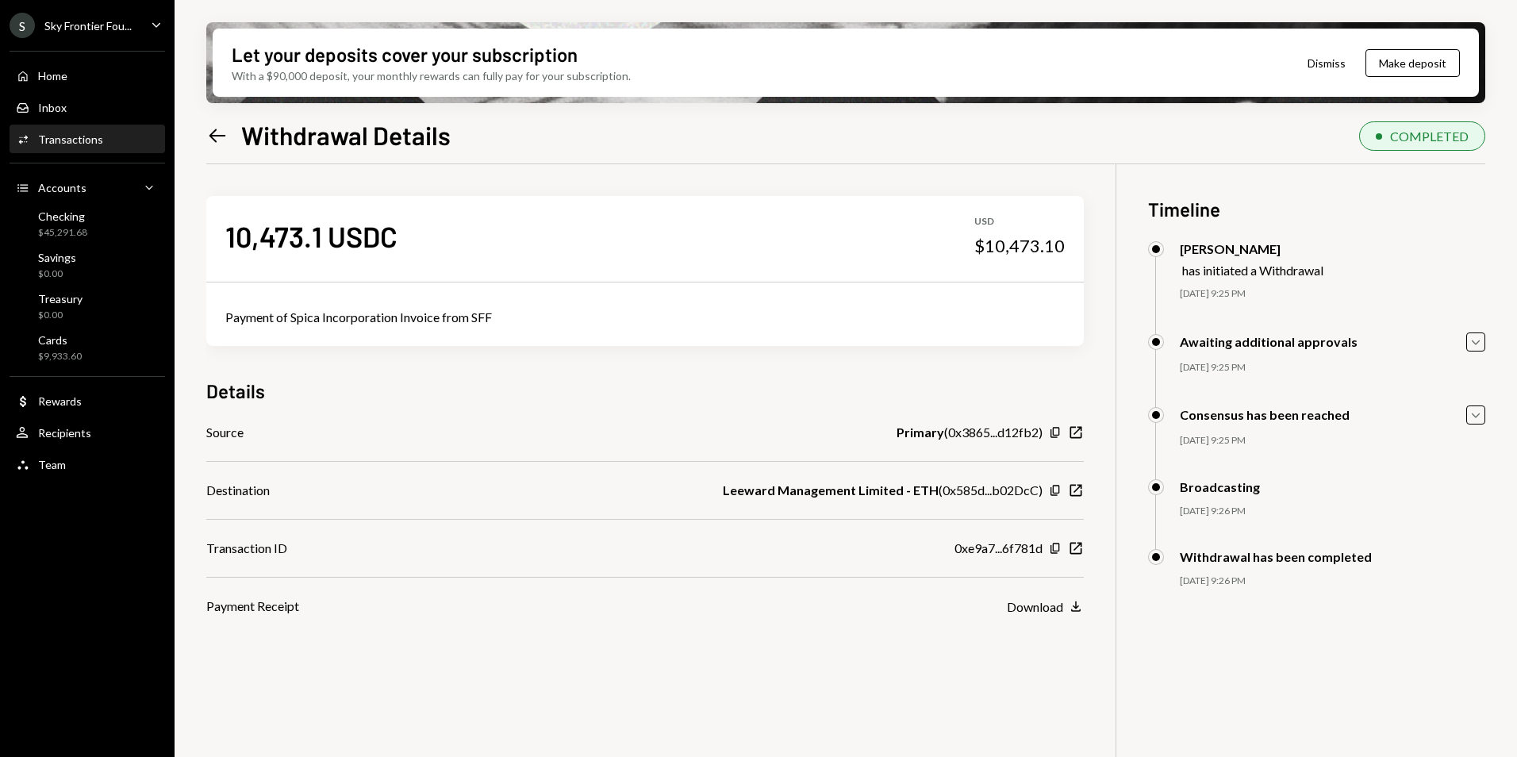
click at [215, 135] on icon at bounding box center [217, 135] width 17 height 13
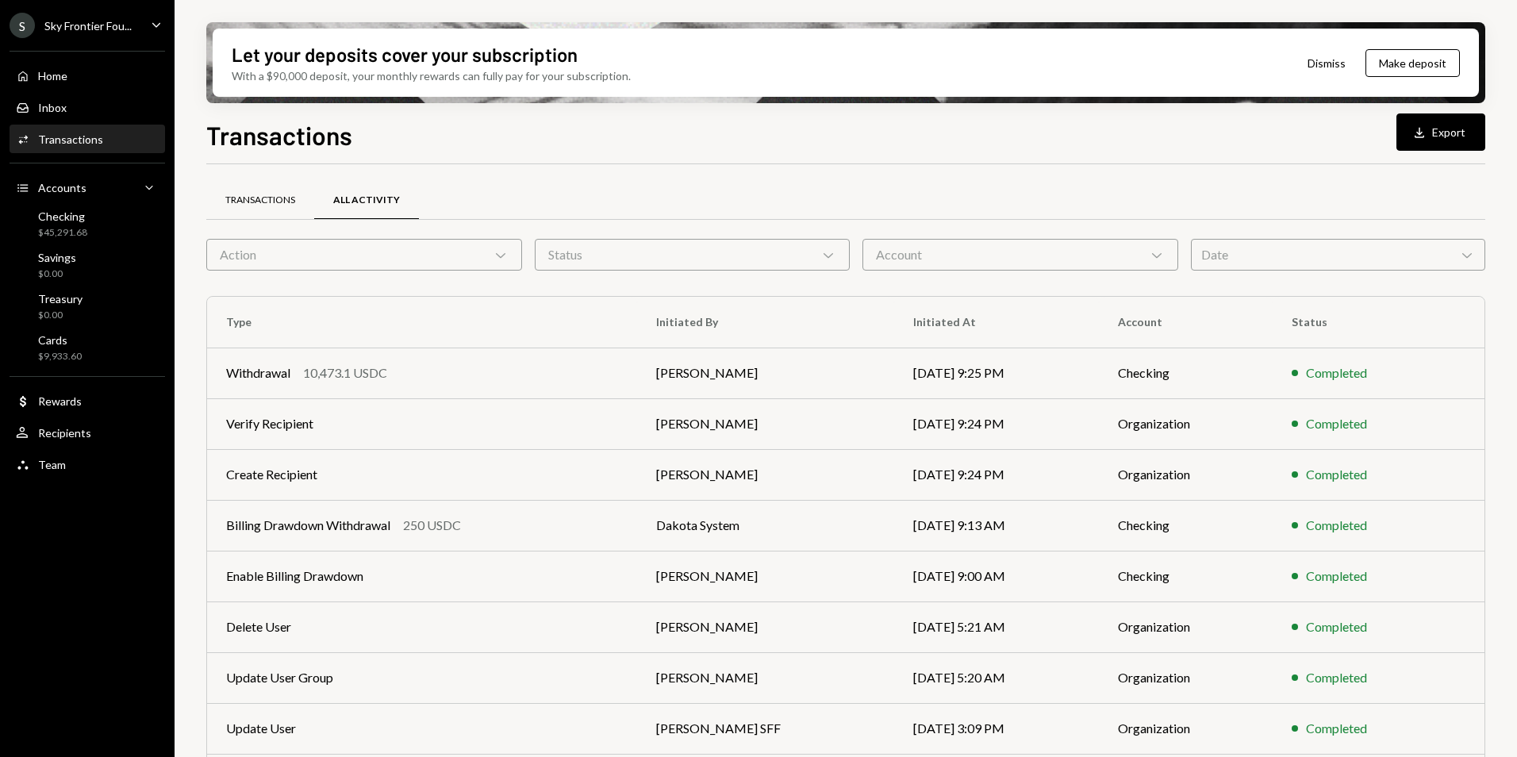
click at [262, 190] on div "Transactions" at bounding box center [260, 201] width 108 height 38
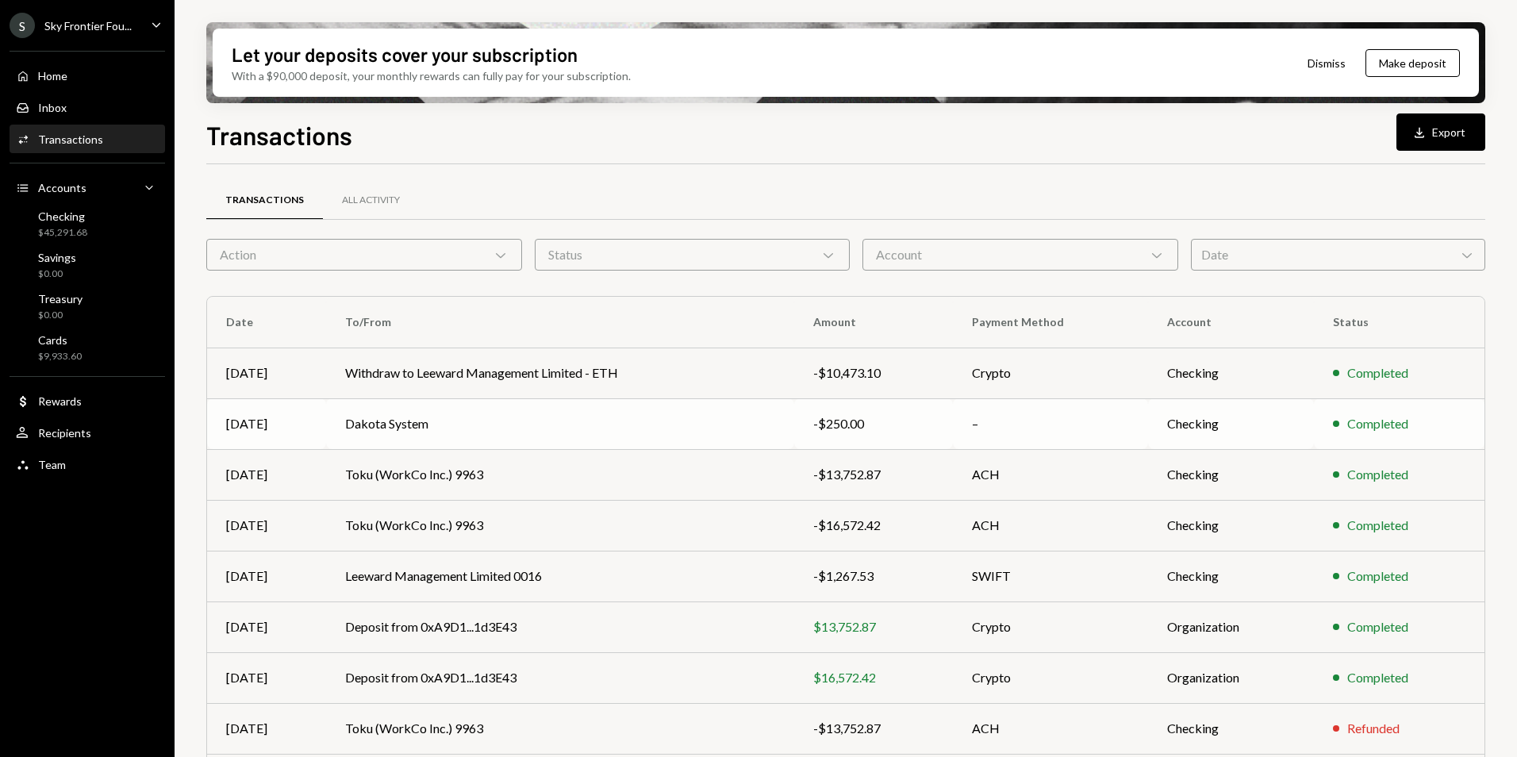
click at [738, 430] on td "Dakota System" at bounding box center [559, 423] width 467 height 51
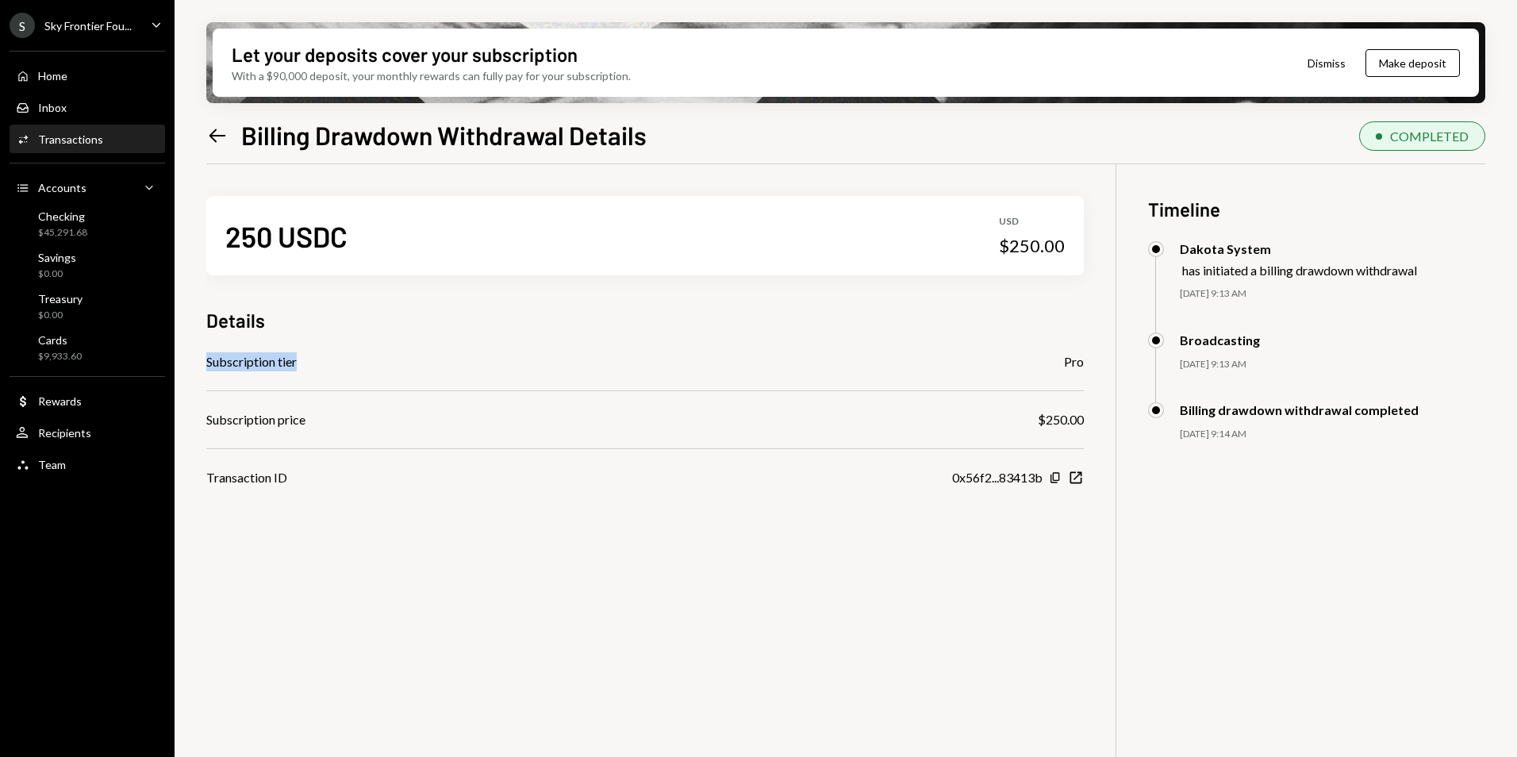
drag, startPoint x: 208, startPoint y: 361, endPoint x: 316, endPoint y: 363, distance: 107.9
click at [316, 363] on div "Subscription tier Pro" at bounding box center [644, 361] width 877 height 19
copy div "Subscription tier"
click at [217, 132] on icon "Left Arrow" at bounding box center [217, 136] width 22 height 22
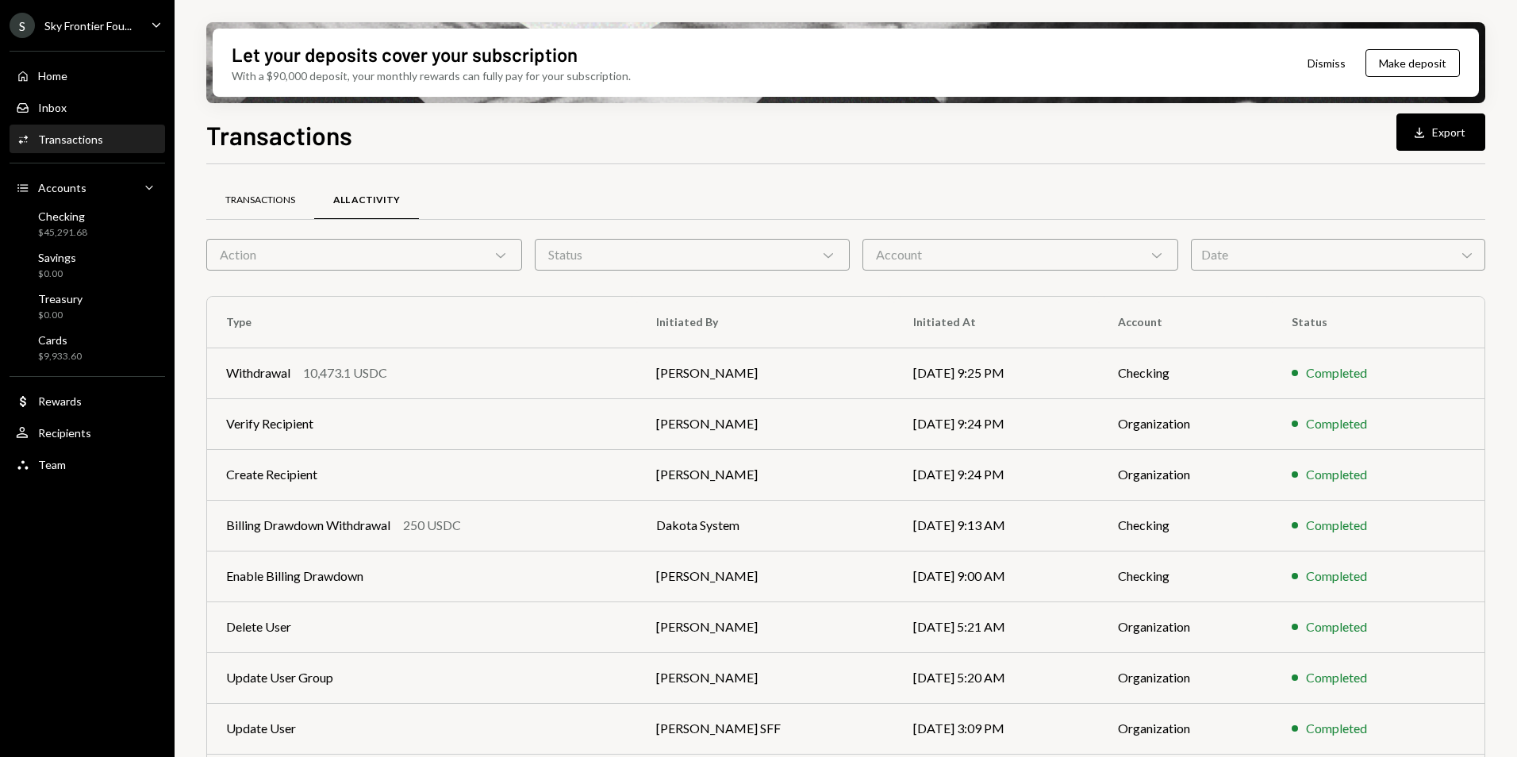
click at [255, 190] on div "Transactions" at bounding box center [260, 201] width 108 height 38
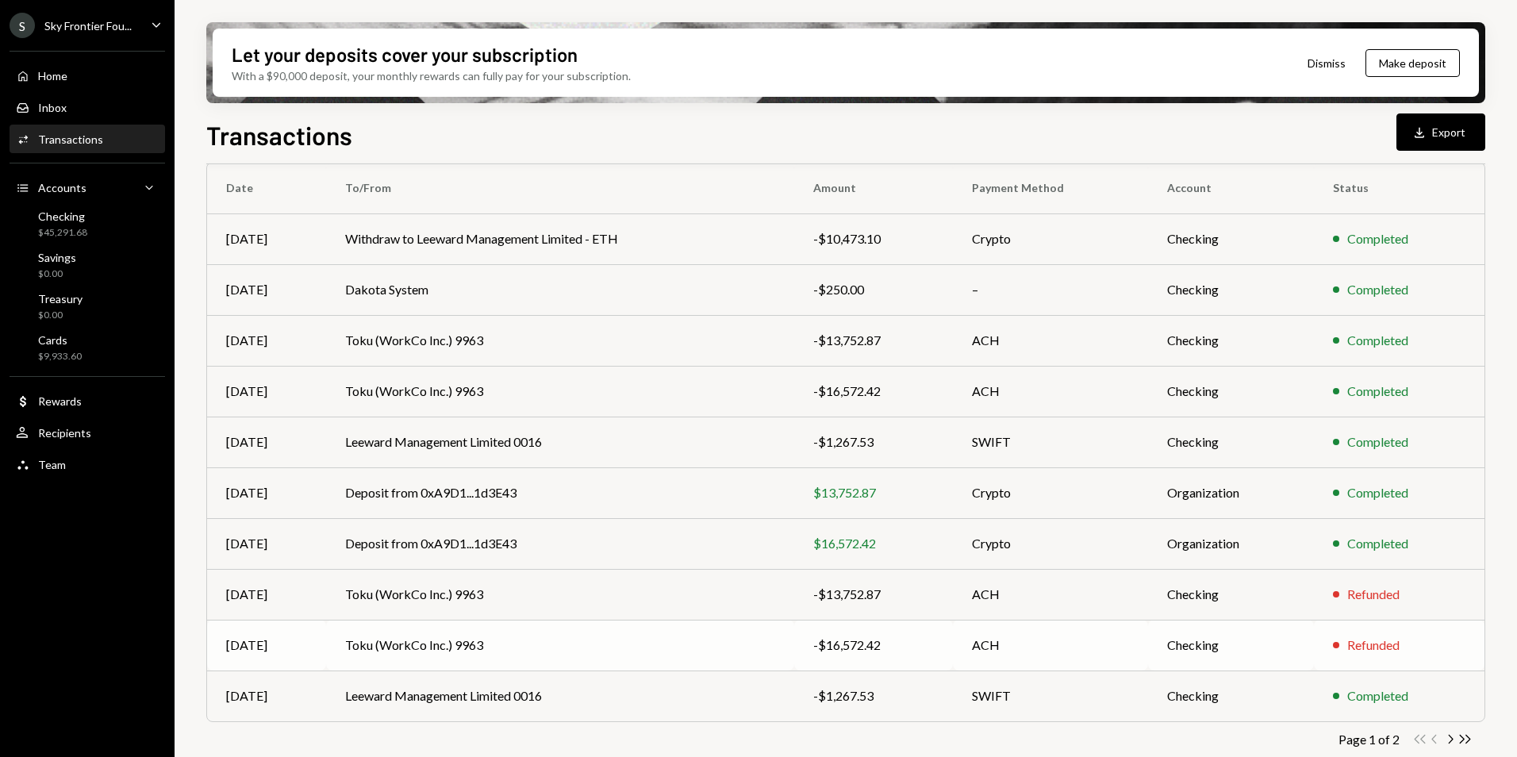
scroll to position [147, 0]
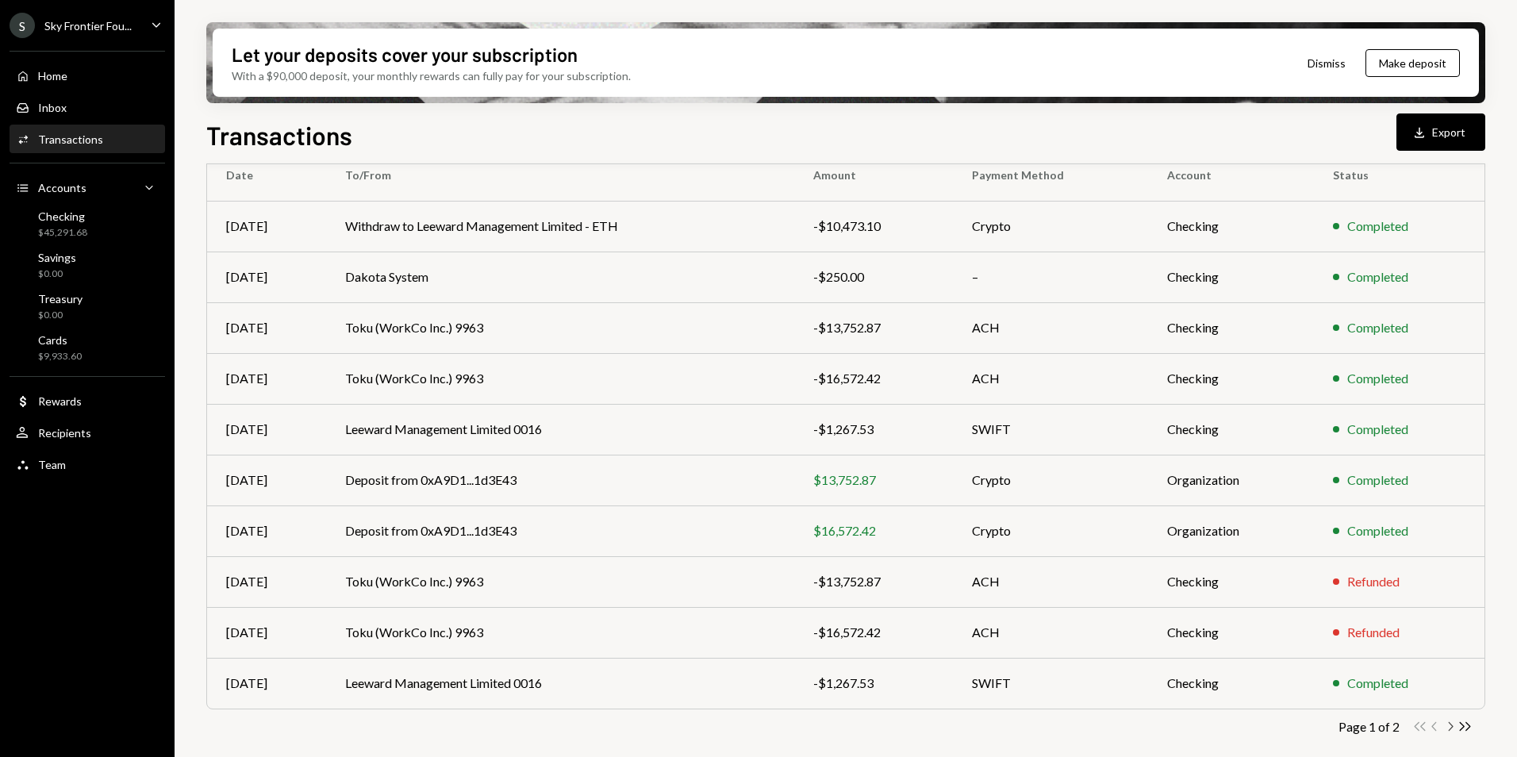
click at [1452, 728] on icon "Chevron Right" at bounding box center [1449, 726] width 15 height 15
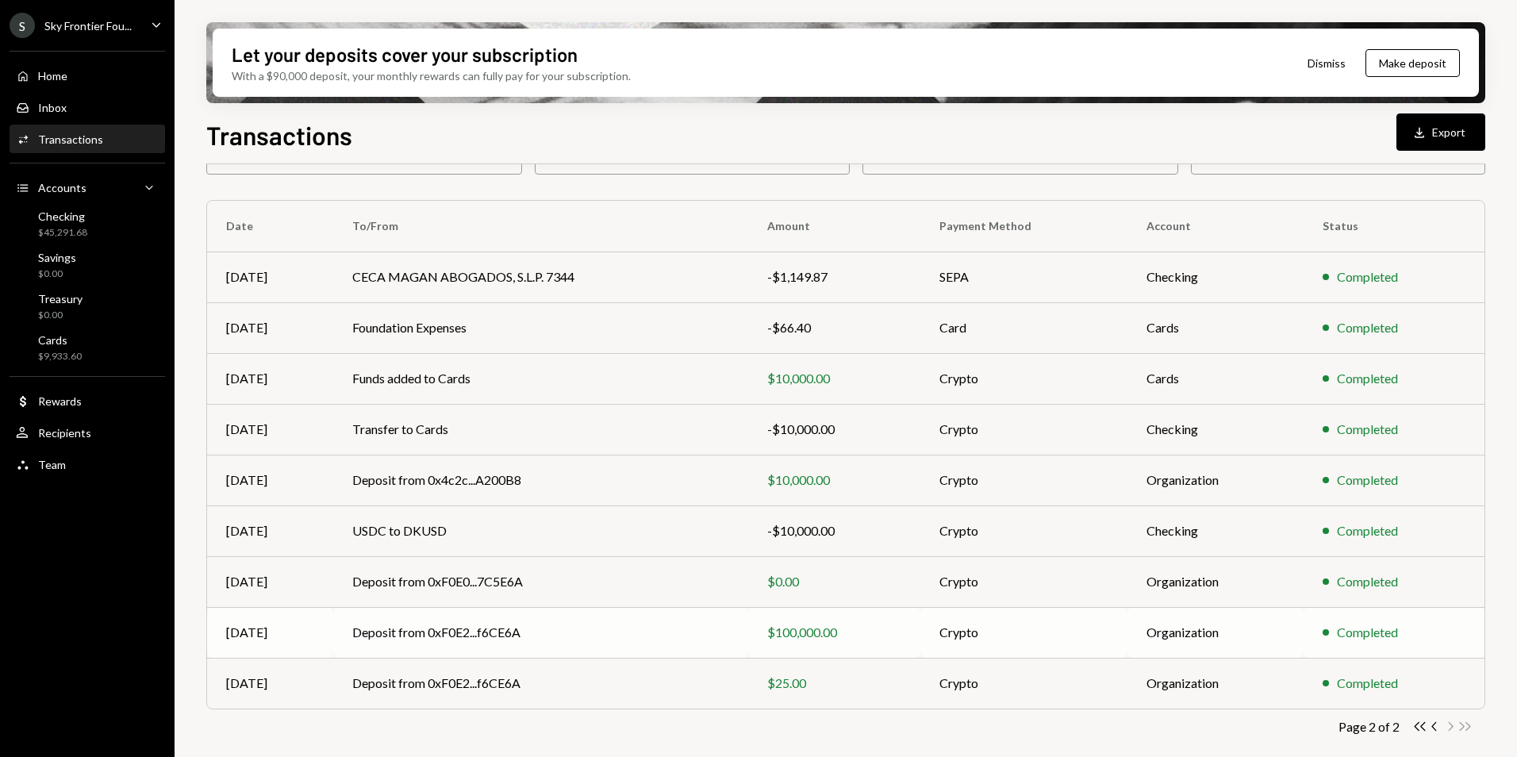
scroll to position [96, 0]
click at [792, 323] on div "-$66.40" at bounding box center [834, 327] width 134 height 19
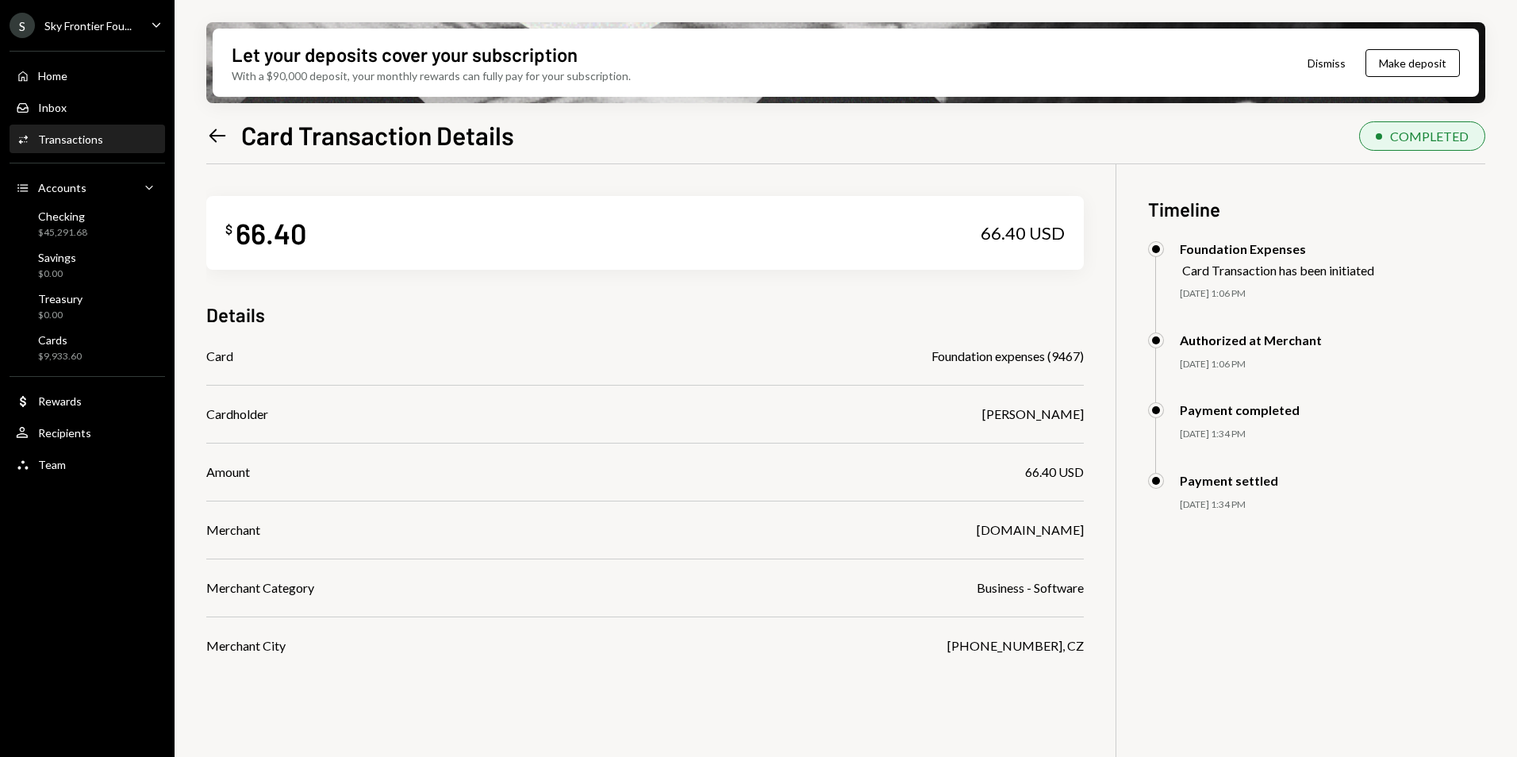
drag, startPoint x: 971, startPoint y: 529, endPoint x: 1084, endPoint y: 533, distance: 112.7
click at [1084, 533] on div "$ 66.40 66.40 USD Details Card Foundation expenses (9467) Cardholder Glenn Kenn…" at bounding box center [845, 542] width 1279 height 757
copy div "Plus.excalidraw.com"
click at [76, 213] on div "Checking" at bounding box center [62, 215] width 49 height 13
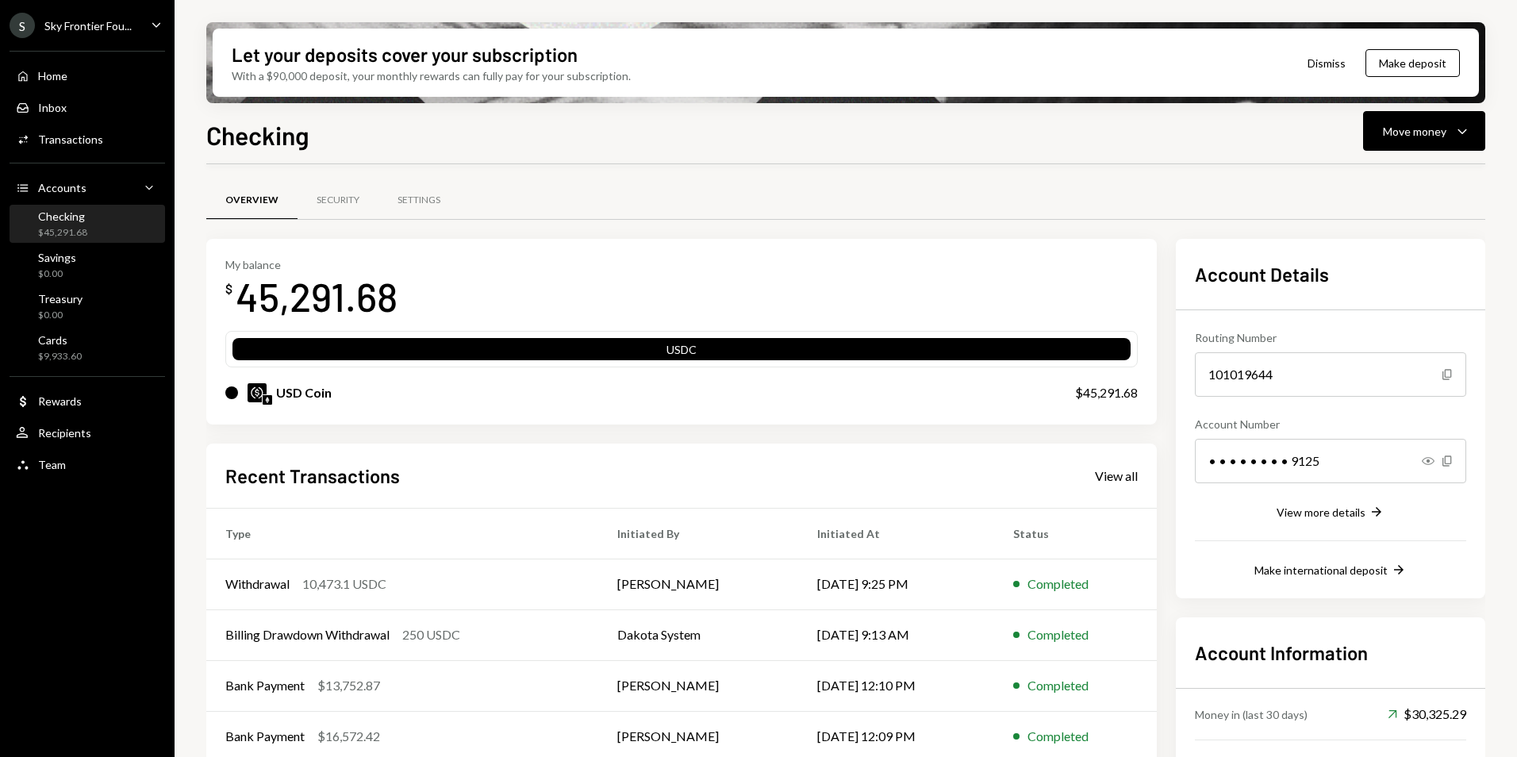
scroll to position [106, 0]
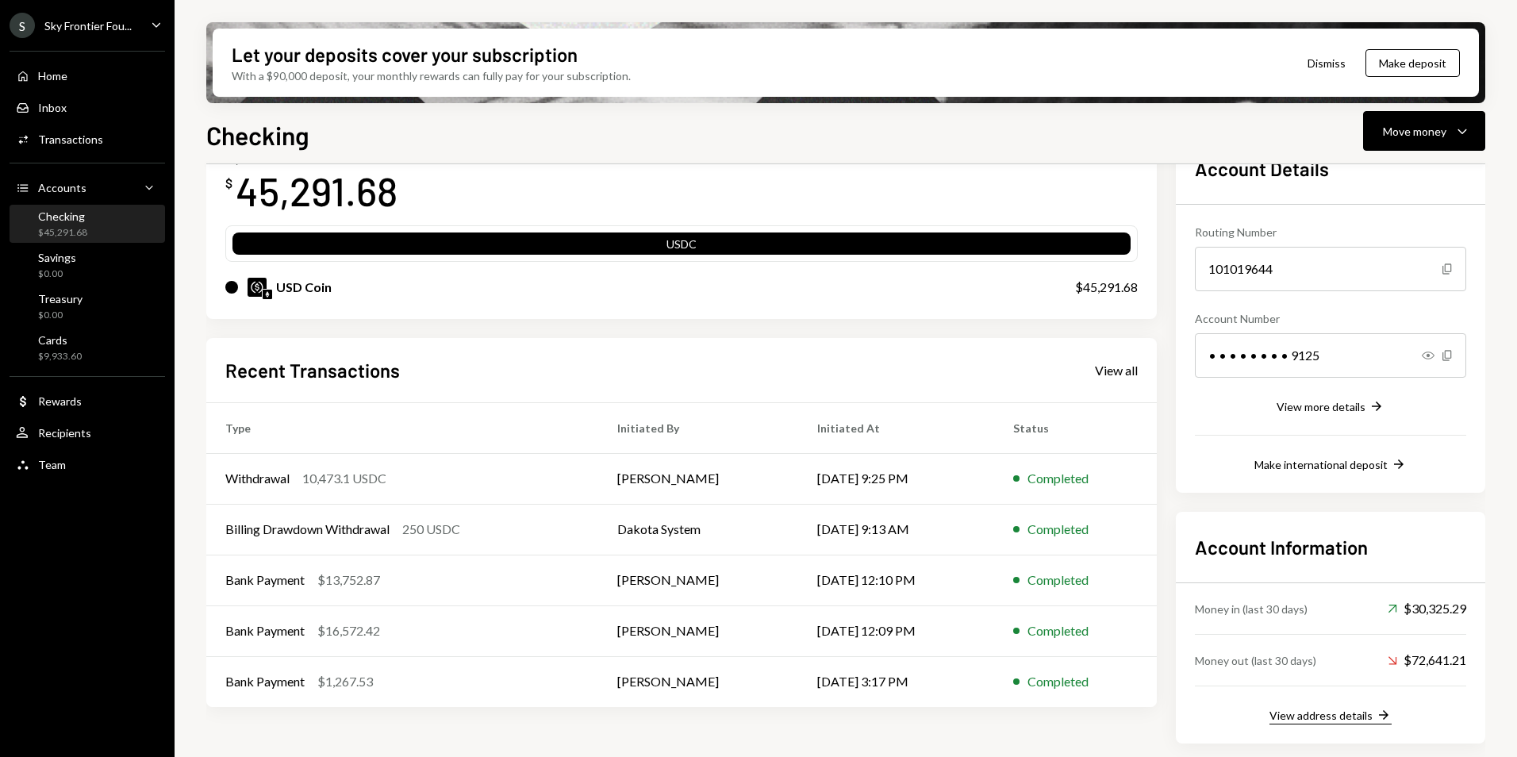
click at [1337, 715] on div "View address details" at bounding box center [1320, 714] width 103 height 13
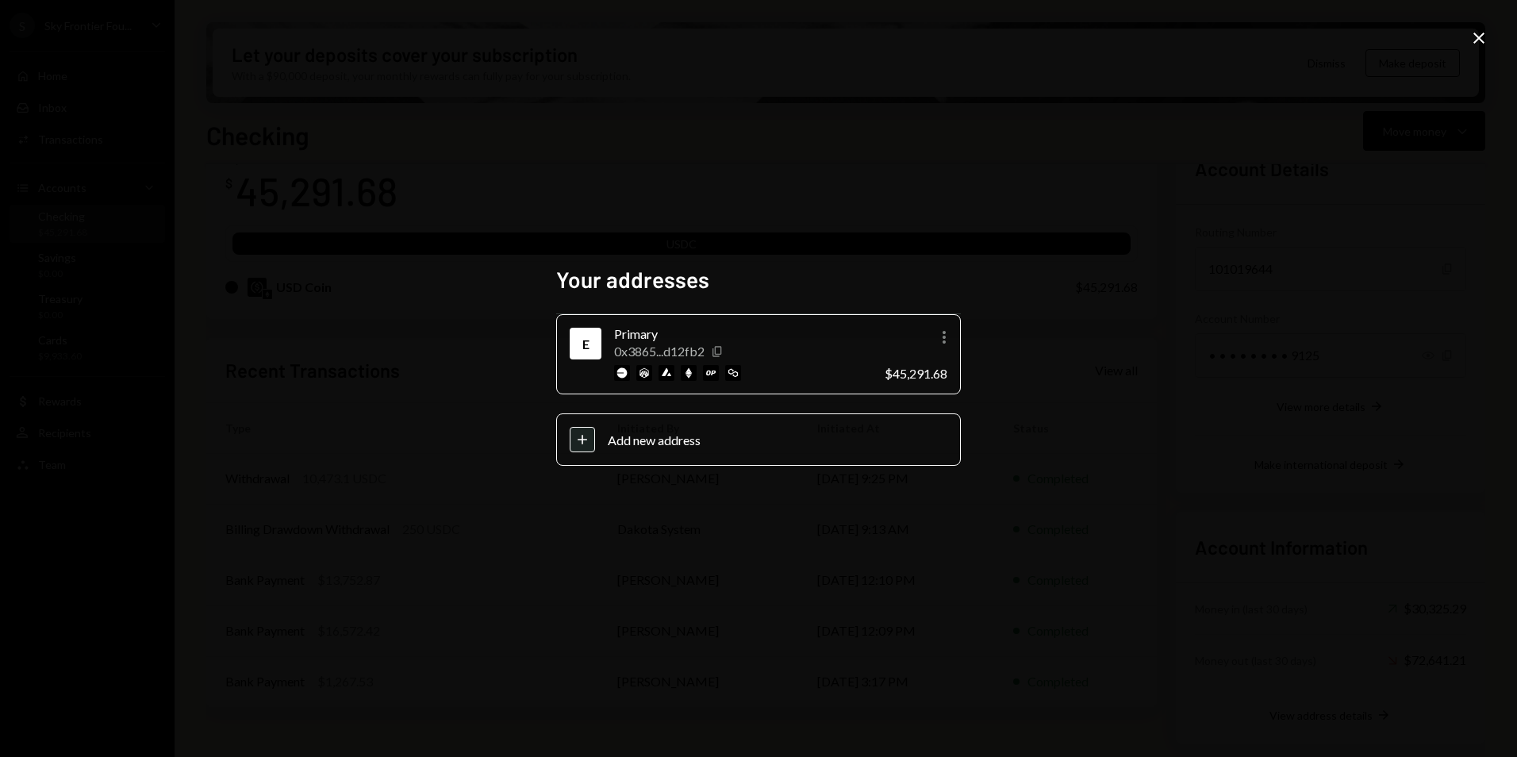
click at [719, 348] on icon "Copy" at bounding box center [717, 351] width 13 height 13
click at [1478, 38] on icon at bounding box center [1478, 38] width 11 height 11
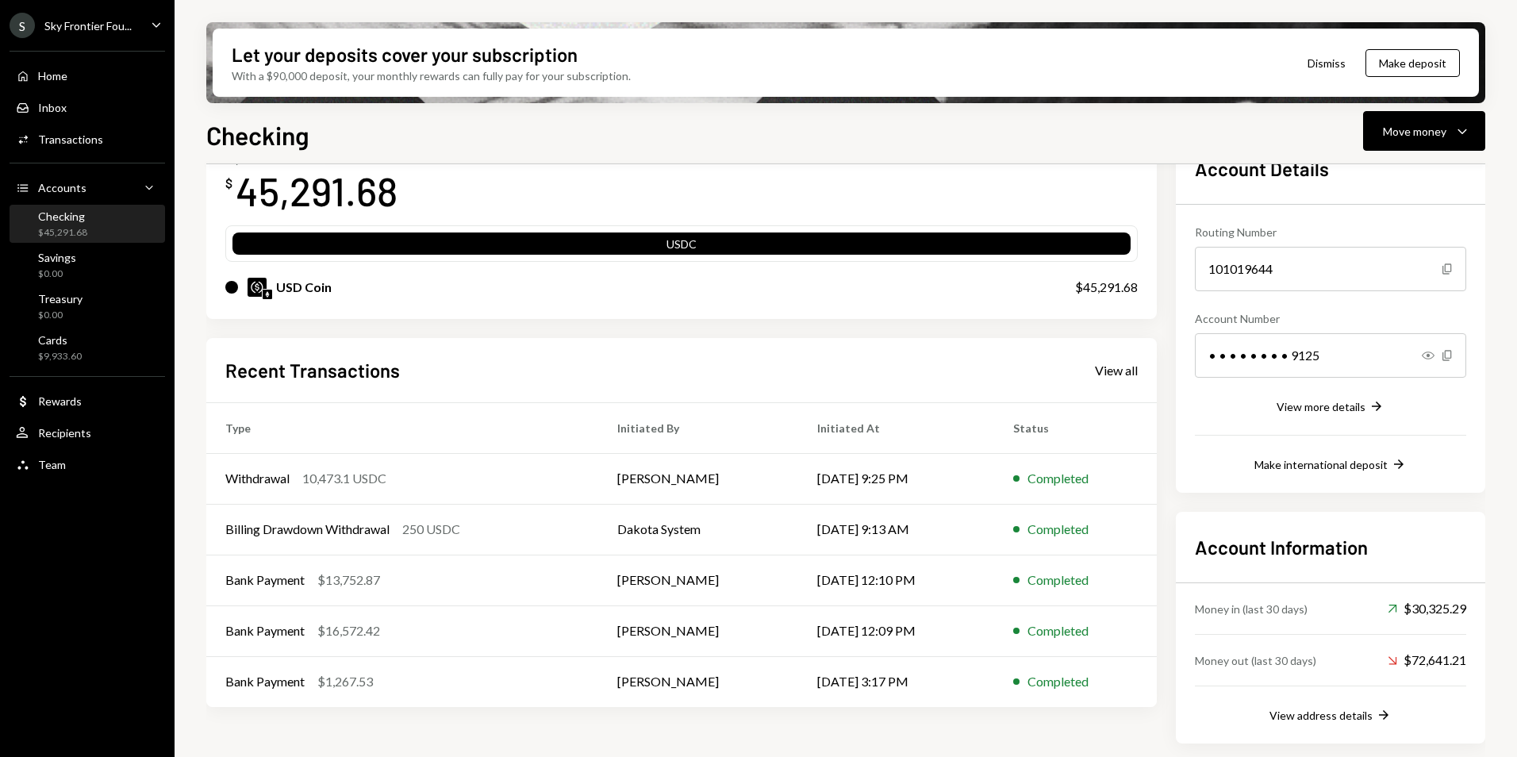
drag, startPoint x: 72, startPoint y: 225, endPoint x: 117, endPoint y: 233, distance: 46.1
click at [72, 225] on div "Checking $45,291.68" at bounding box center [62, 224] width 49 height 30
click at [88, 224] on div "Checking $45,291.68" at bounding box center [87, 224] width 143 height 30
click at [98, 223] on div "Checking $45,291.68" at bounding box center [87, 224] width 143 height 30
click at [84, 34] on div "S Sky Frontier Fou..." at bounding box center [71, 25] width 122 height 25
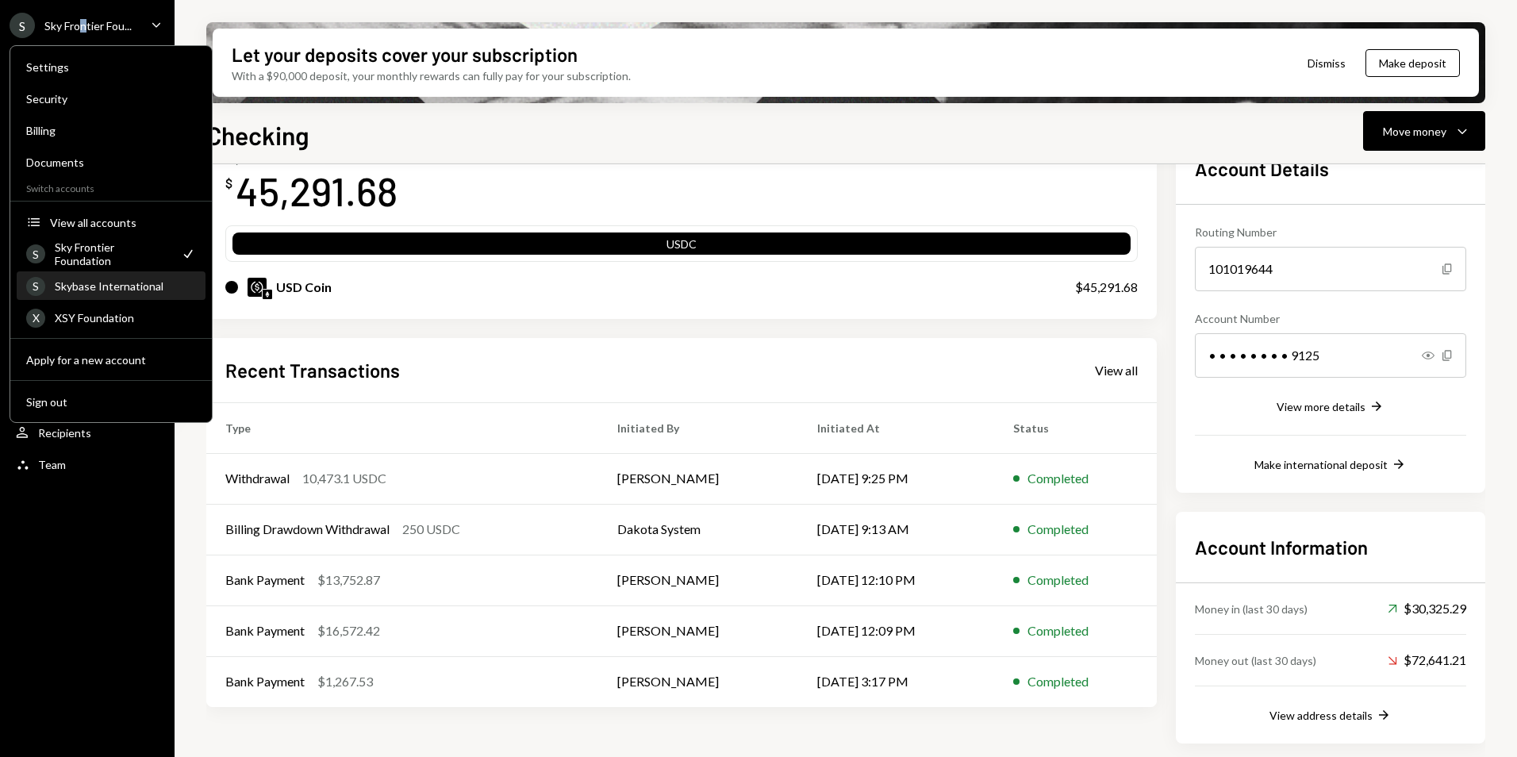
click at [123, 288] on div "Skybase International" at bounding box center [125, 285] width 141 height 13
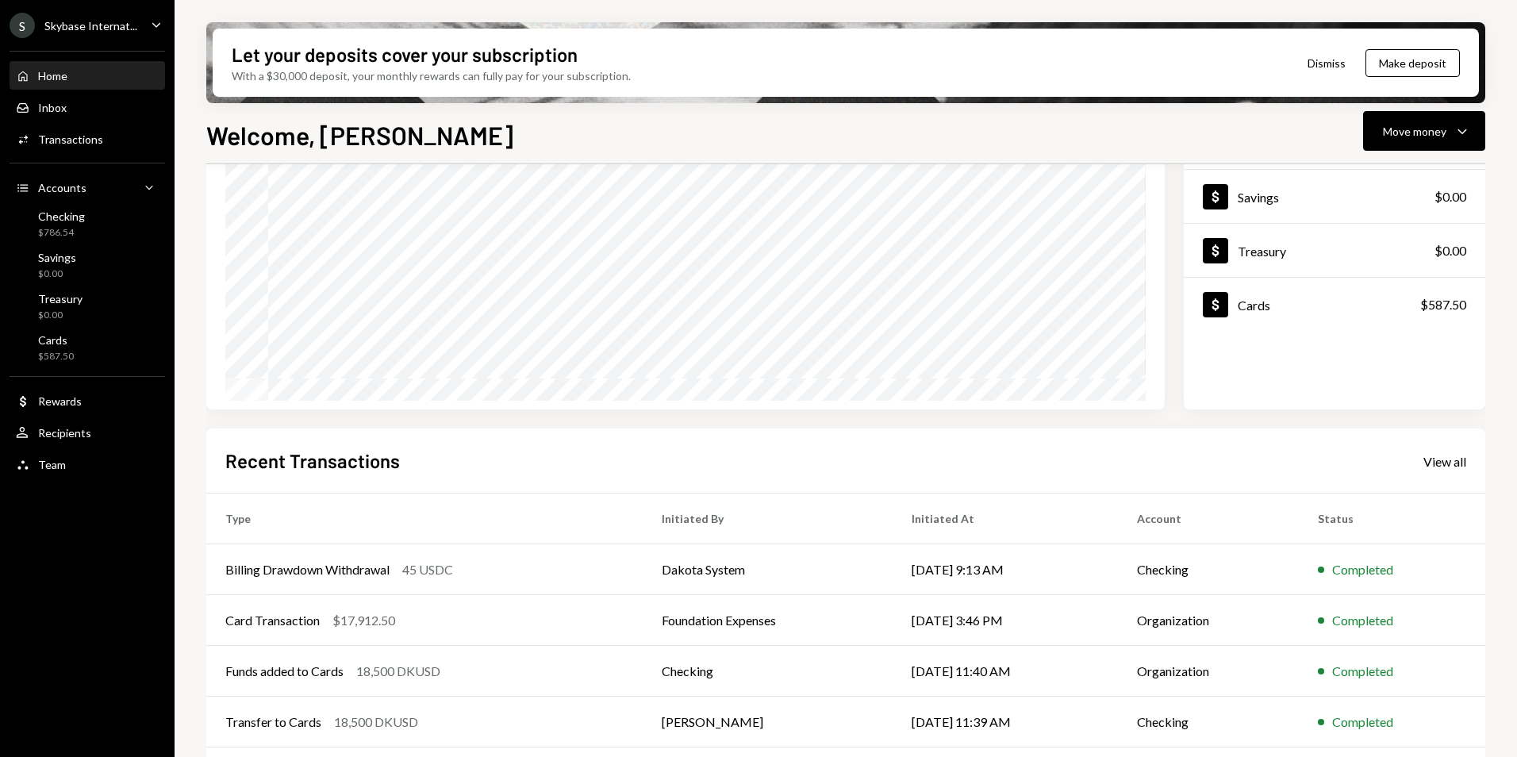
scroll to position [200, 0]
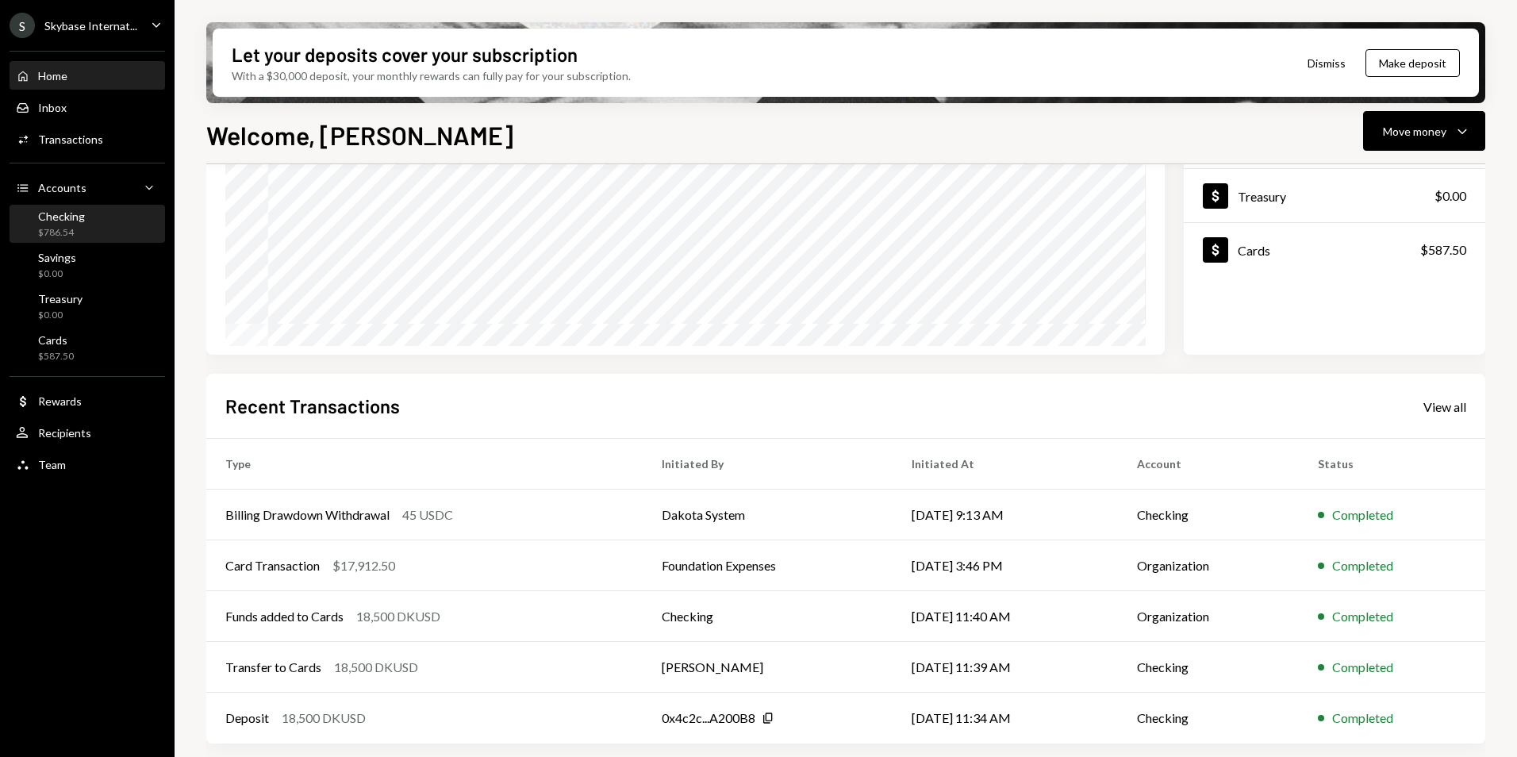
click at [86, 221] on div "Checking $786.54" at bounding box center [87, 224] width 143 height 30
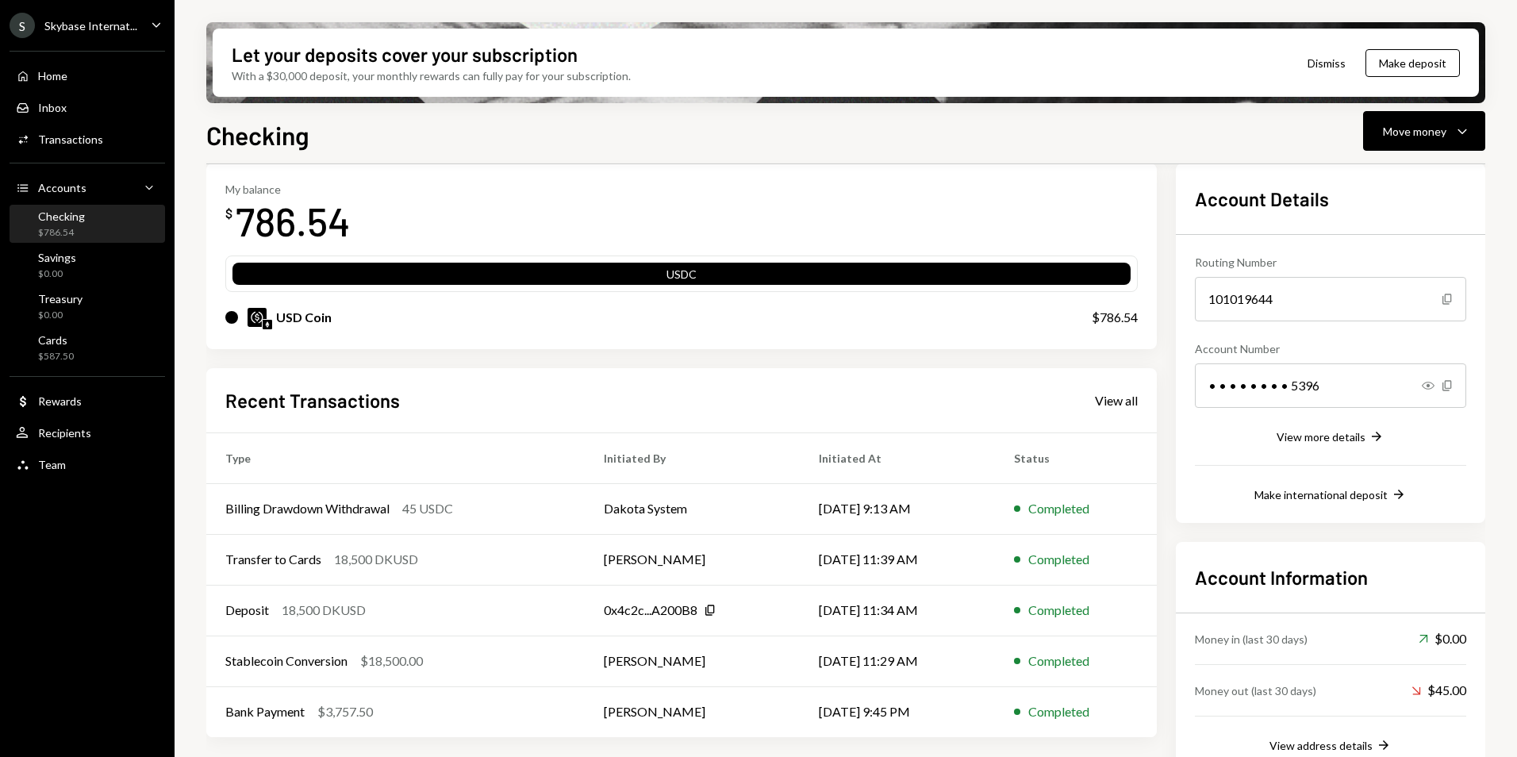
scroll to position [106, 0]
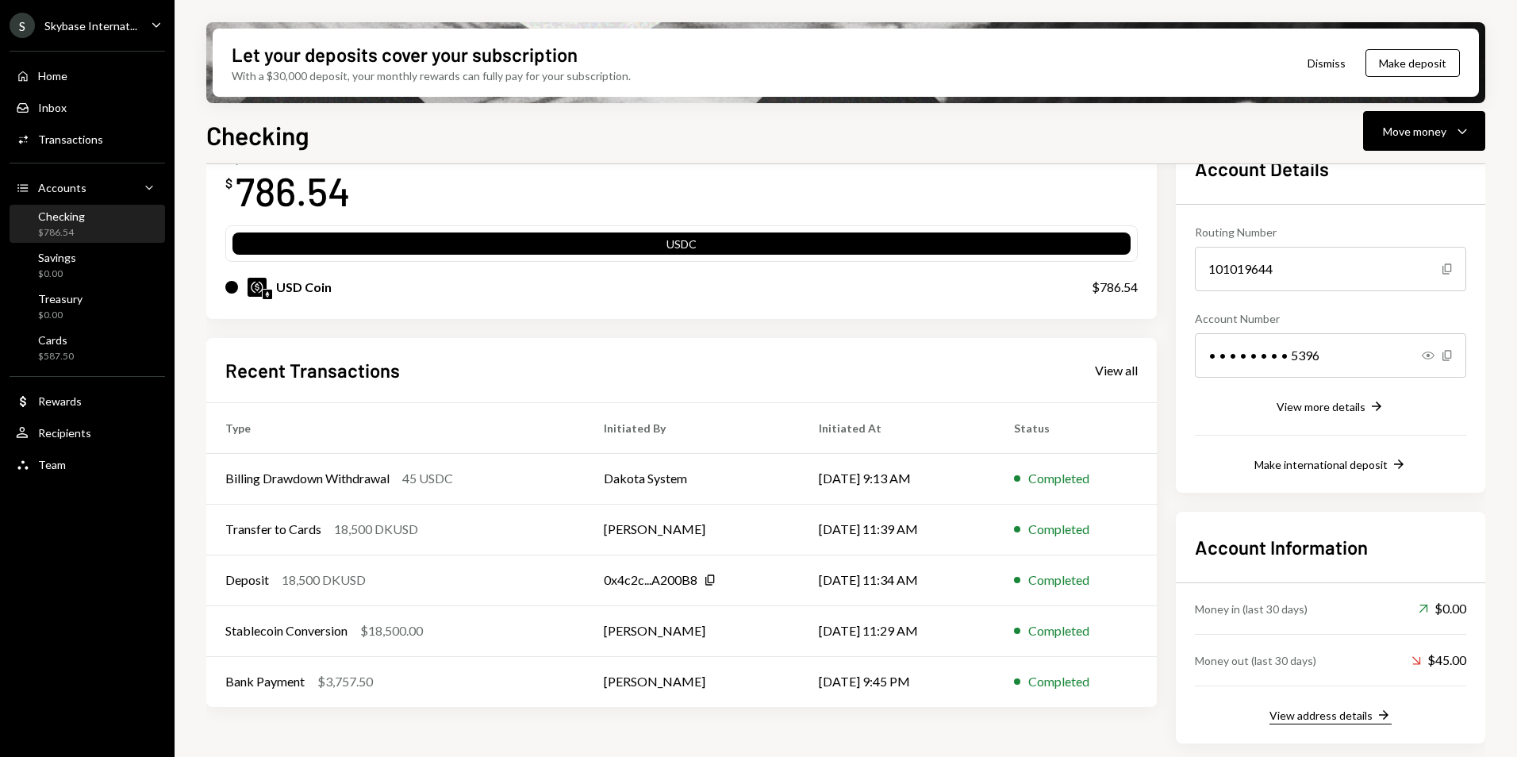
click at [1321, 720] on div "View address details" at bounding box center [1320, 714] width 103 height 13
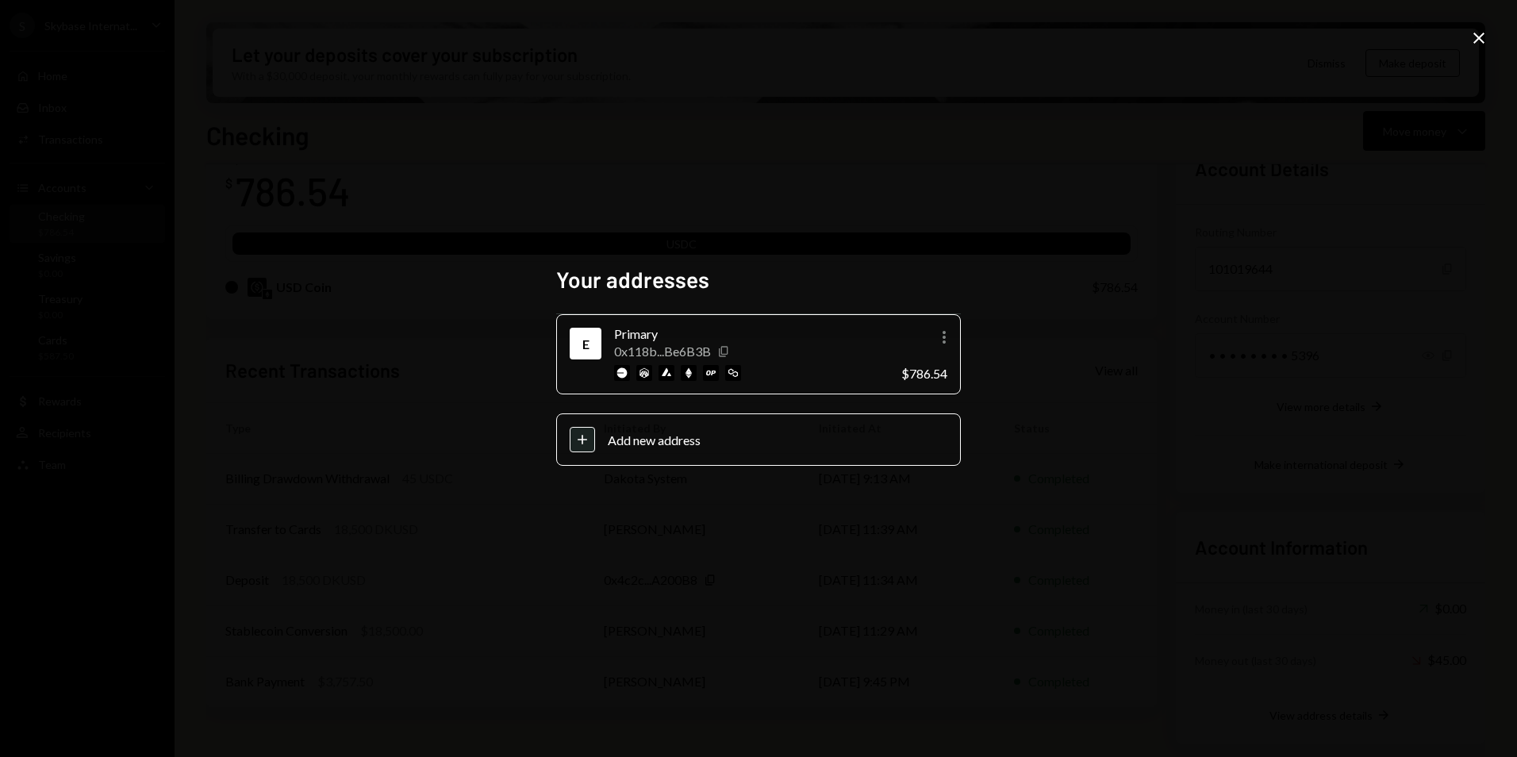
click at [721, 351] on icon "button" at bounding box center [723, 351] width 9 height 10
click at [1477, 37] on icon at bounding box center [1478, 38] width 11 height 11
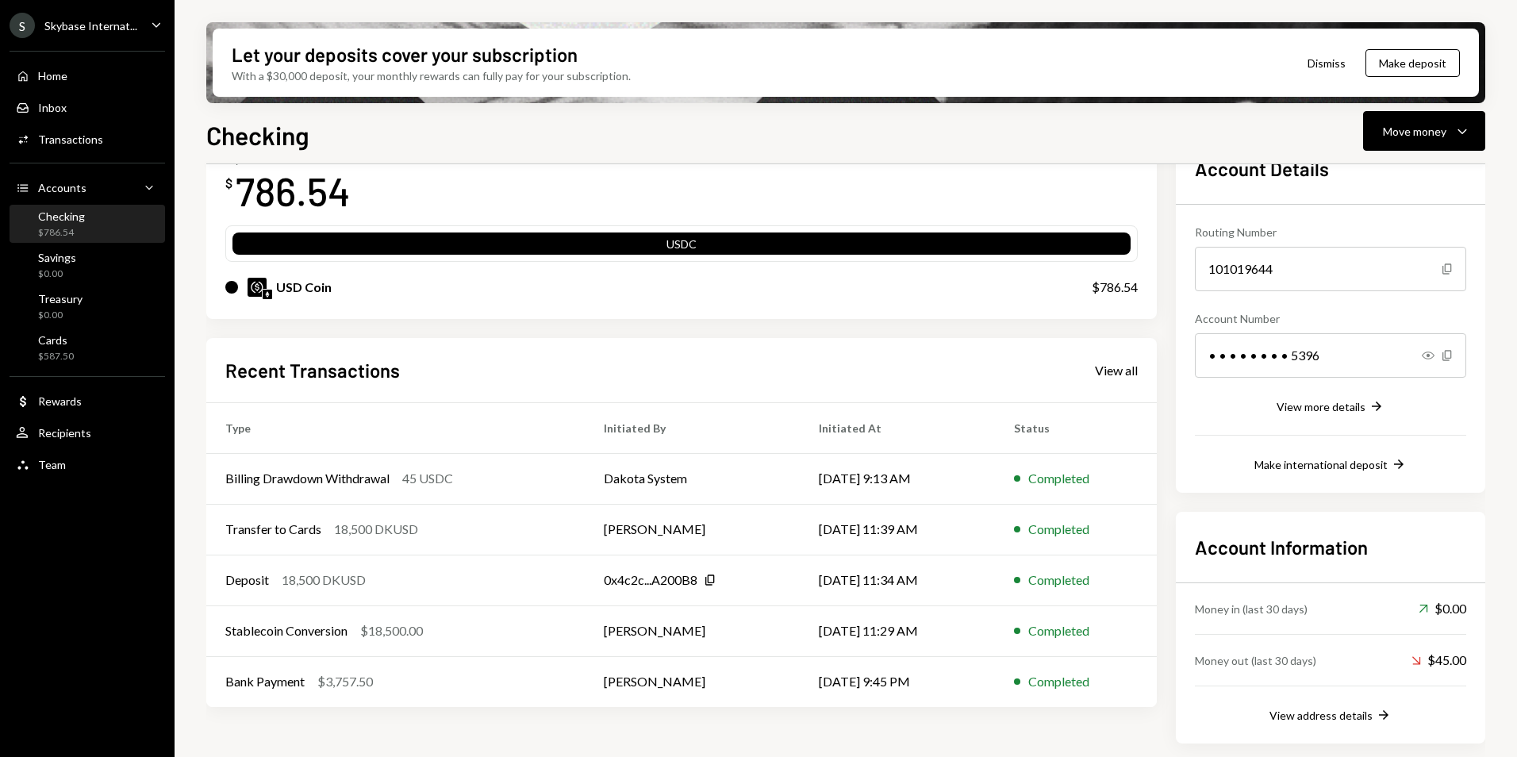
click at [87, 34] on div "S Skybase Internat..." at bounding box center [74, 25] width 128 height 25
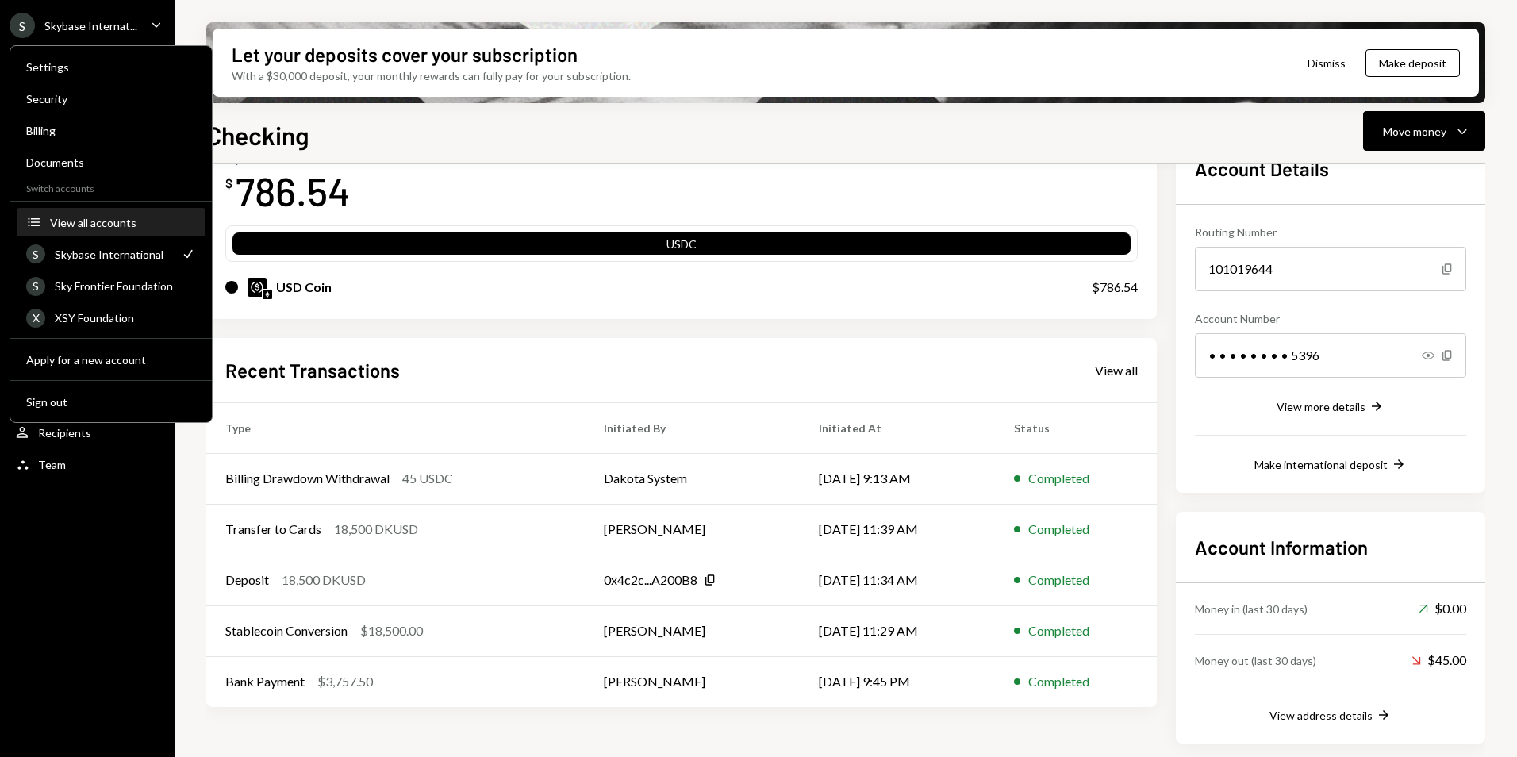
click at [86, 221] on div "View all accounts" at bounding box center [123, 222] width 146 height 13
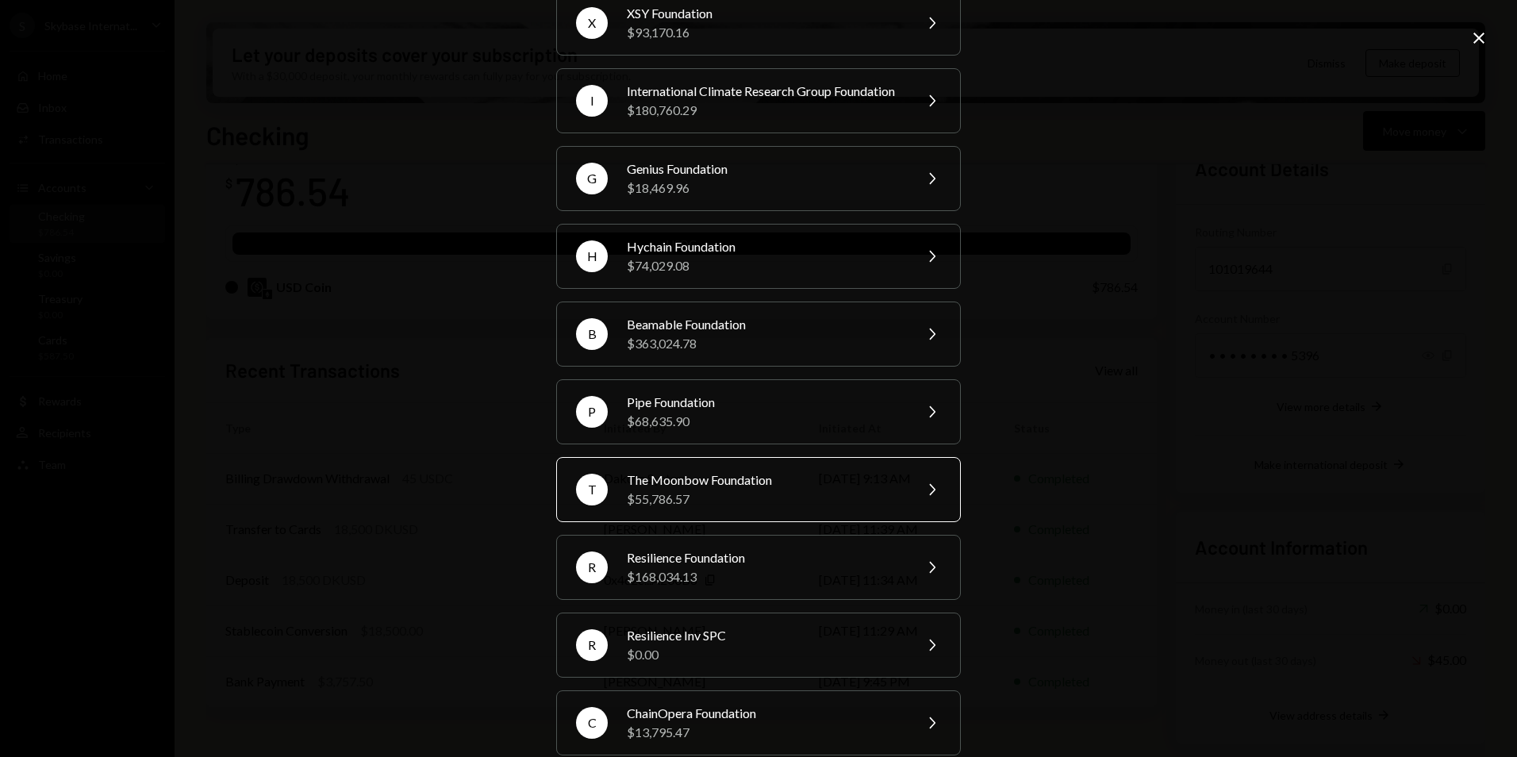
scroll to position [275, 0]
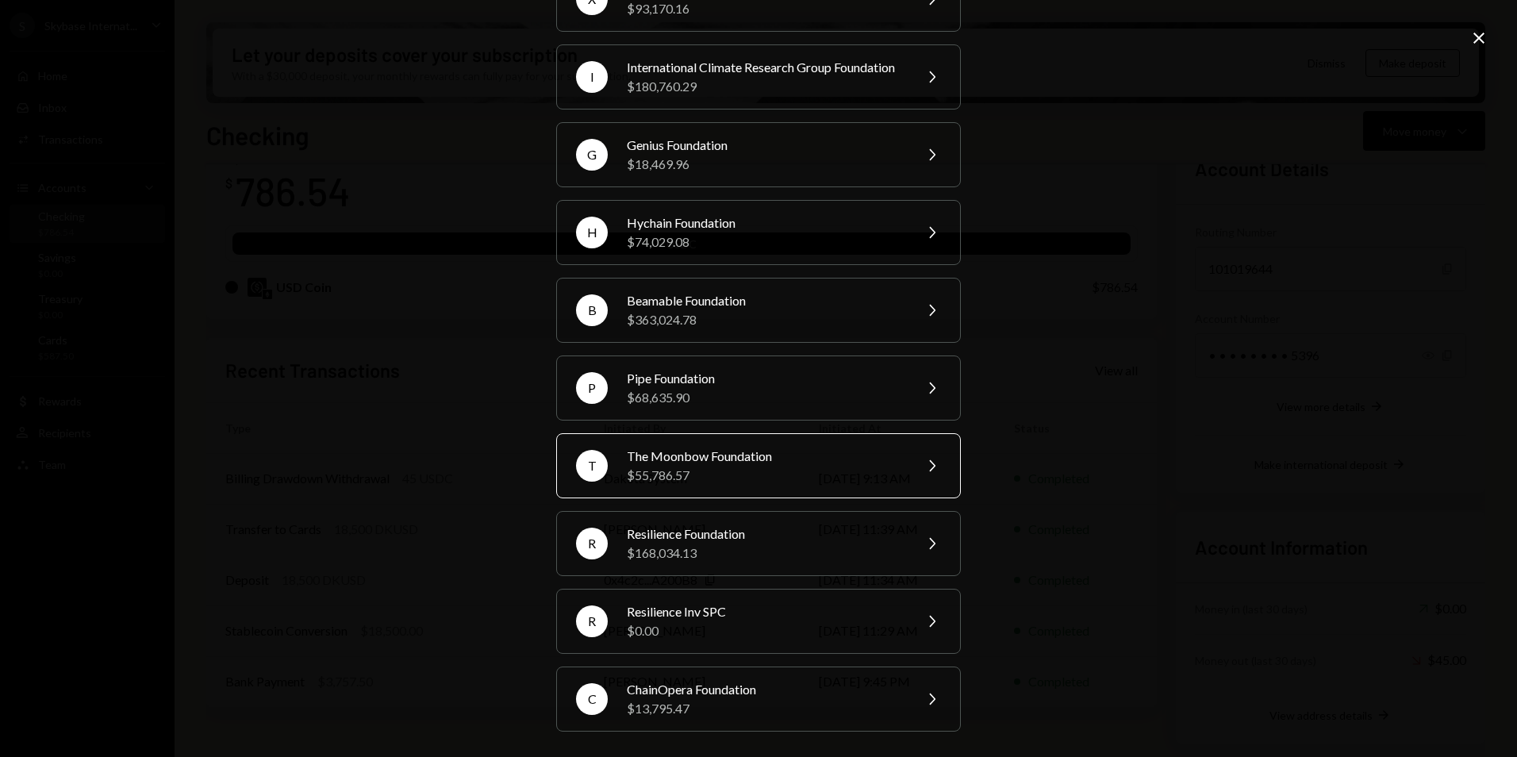
click at [697, 470] on div "$55,786.57" at bounding box center [765, 475] width 276 height 19
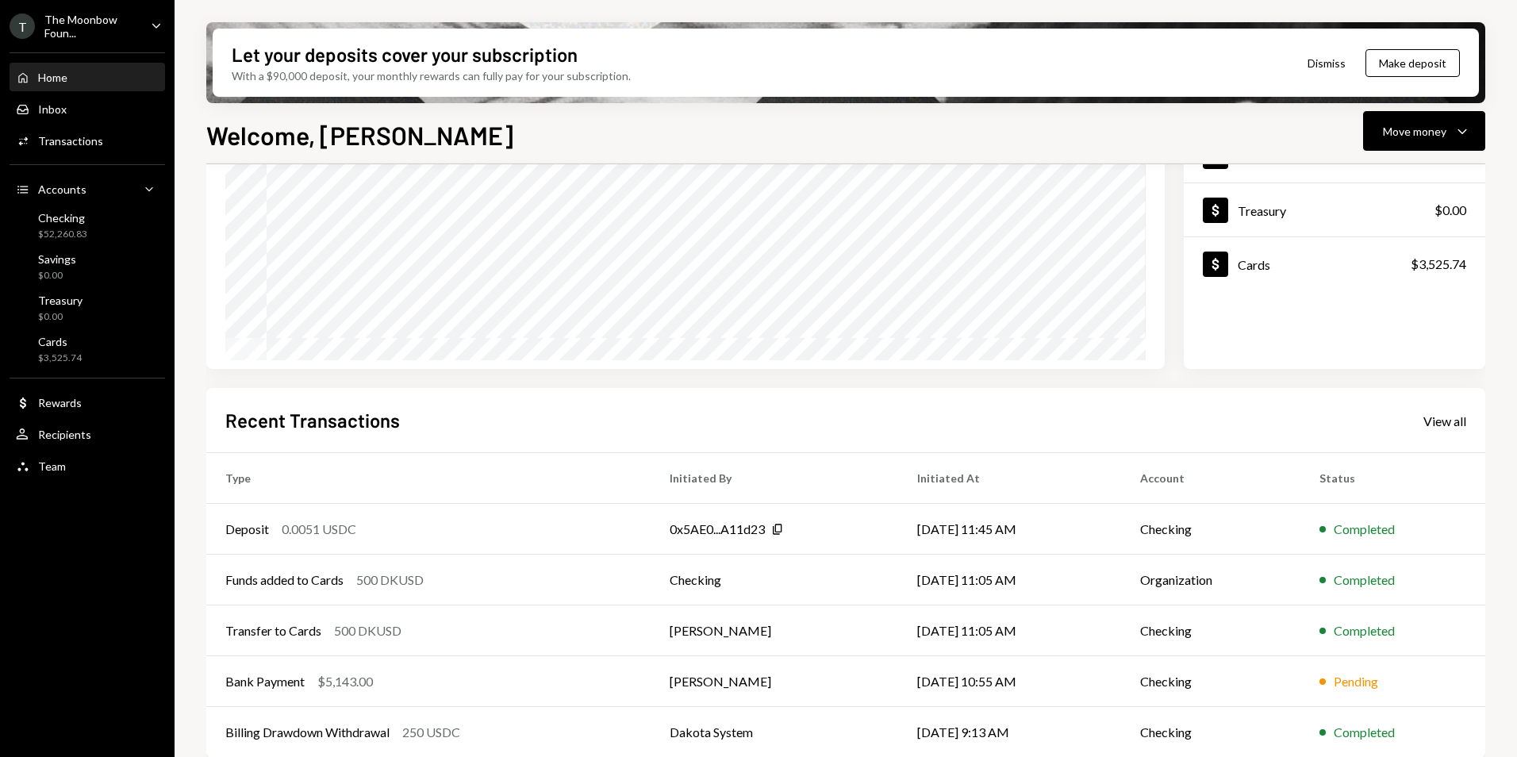
scroll to position [200, 0]
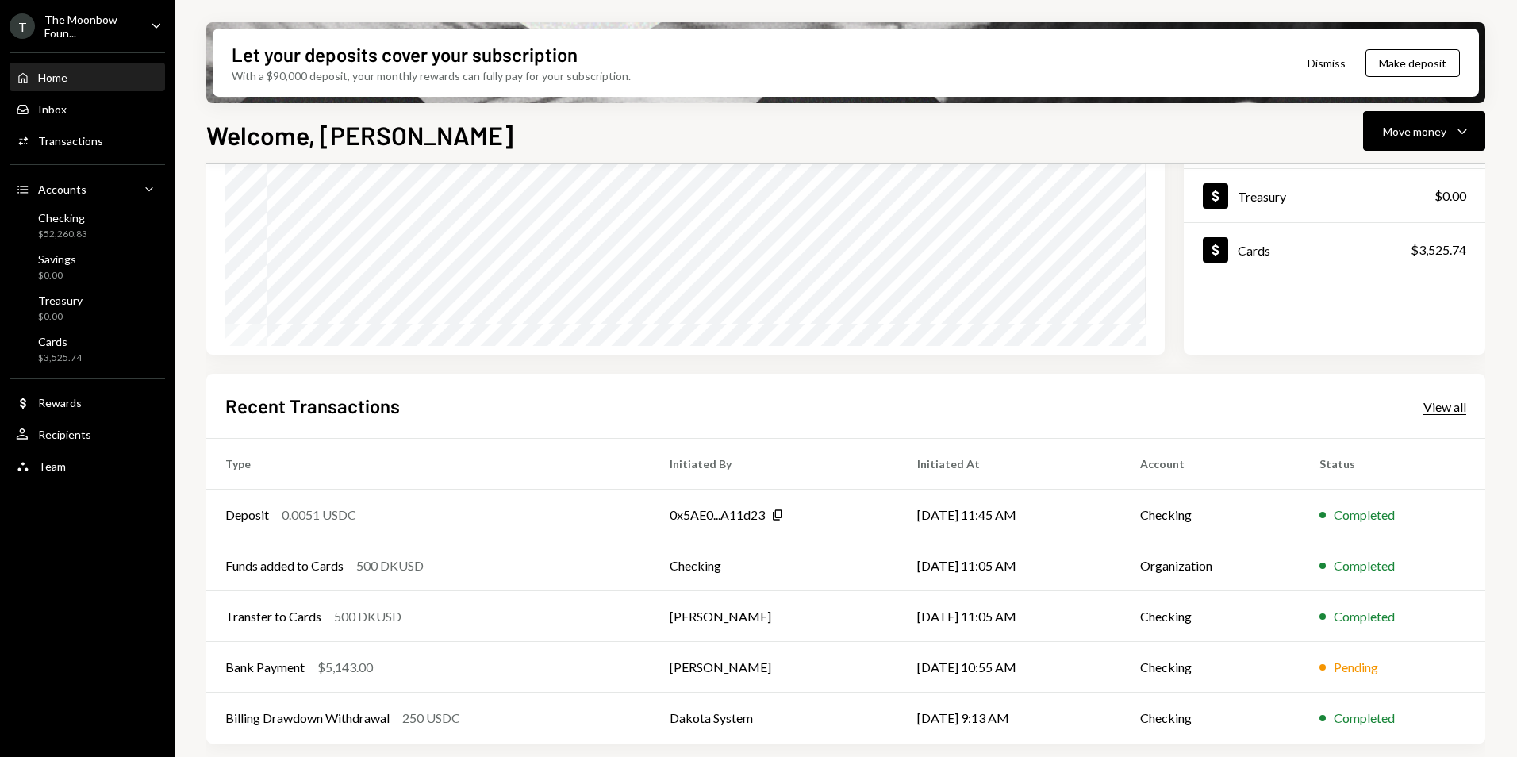
click at [1438, 410] on div "View all" at bounding box center [1444, 407] width 43 height 16
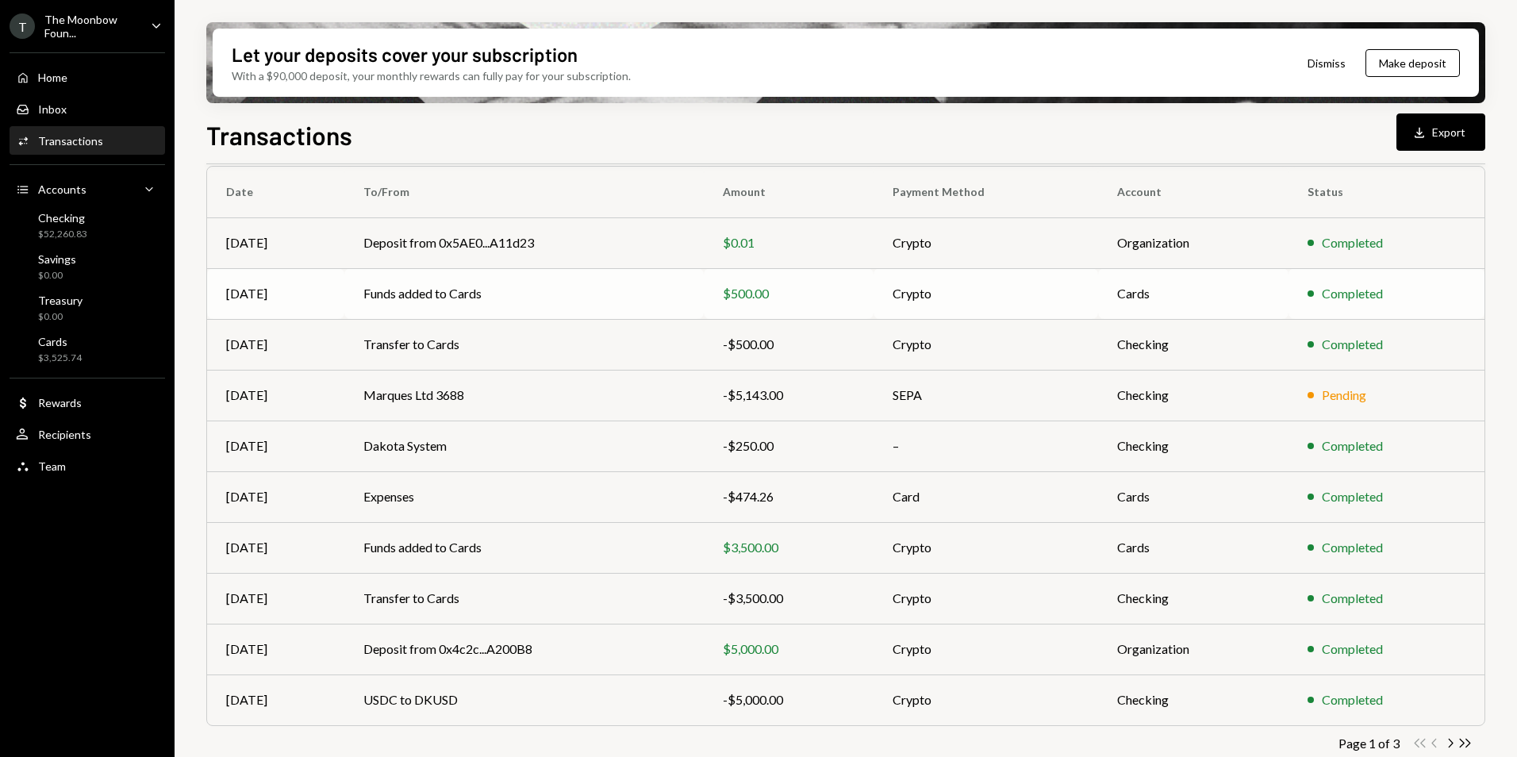
scroll to position [147, 0]
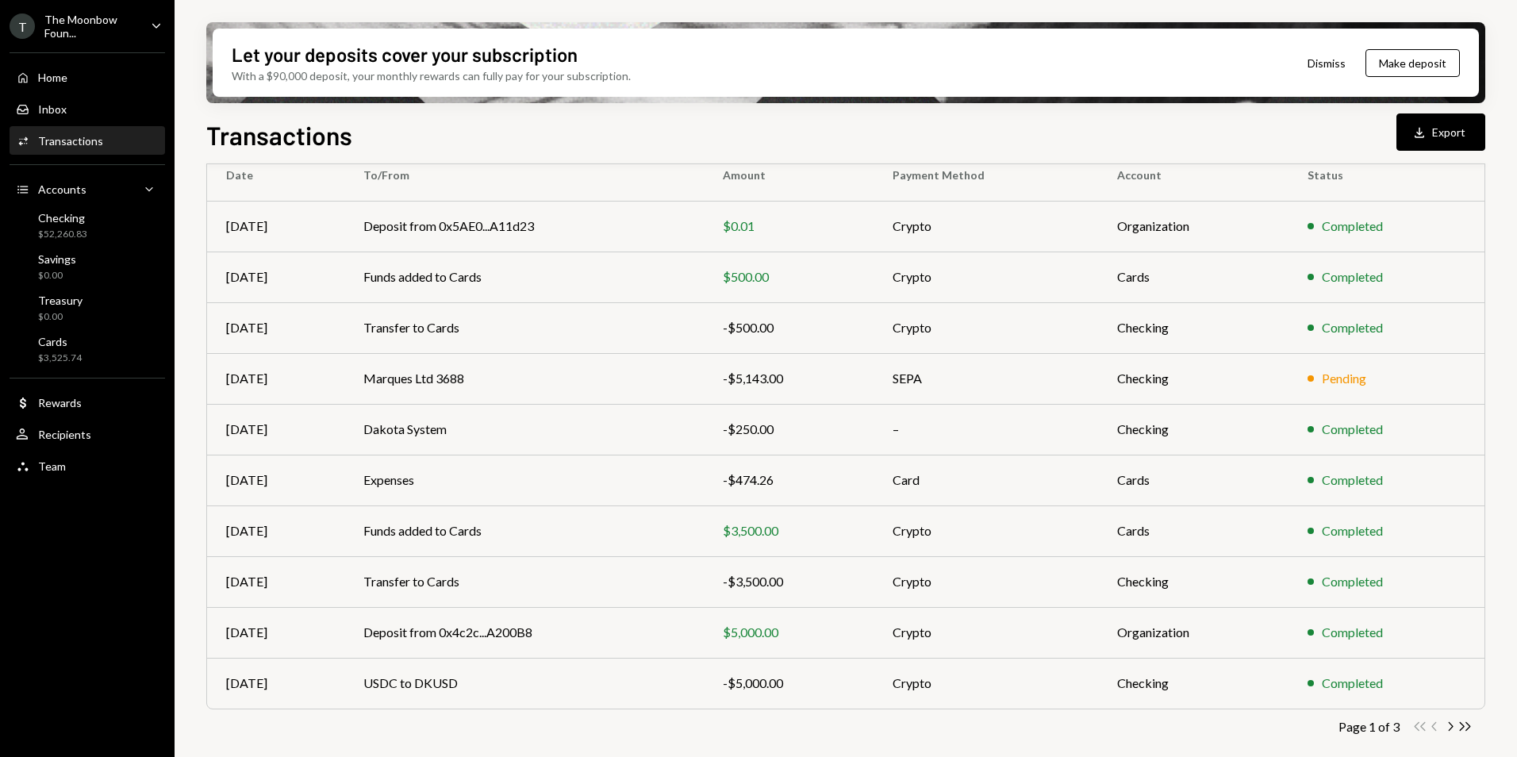
click at [1438, 135] on button "Download Export" at bounding box center [1440, 131] width 89 height 37
